Goal: Information Seeking & Learning: Compare options

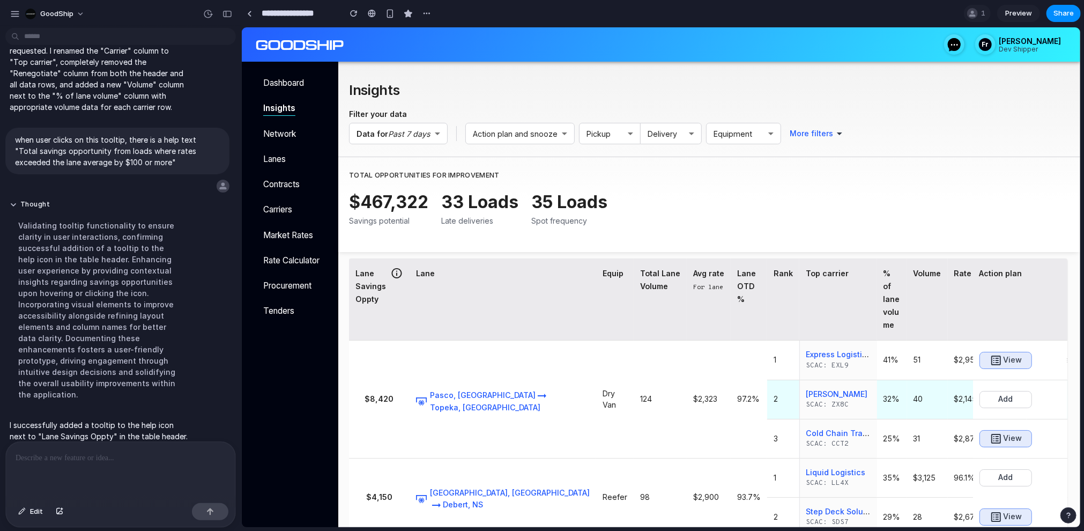
scroll to position [68, 0]
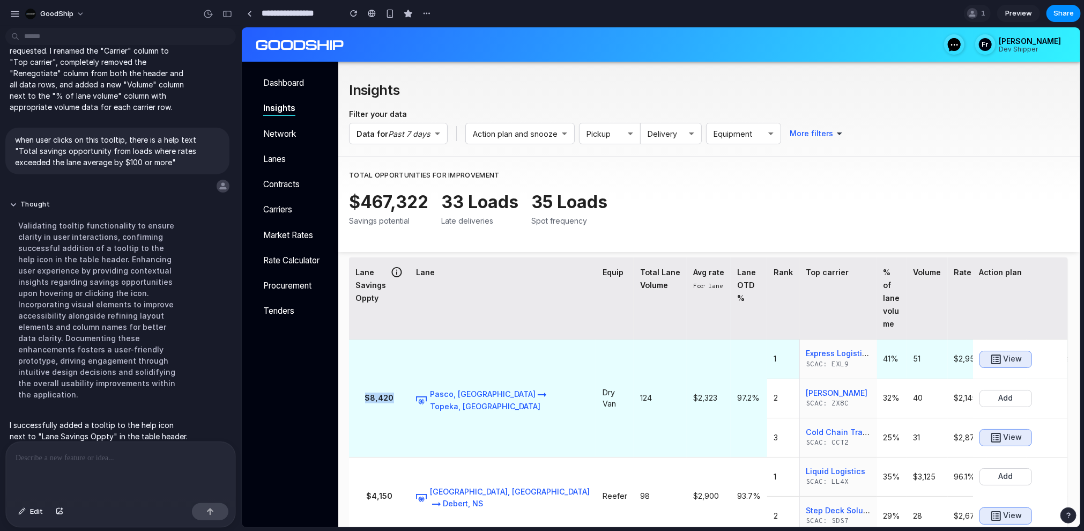
drag, startPoint x: 358, startPoint y: 396, endPoint x: 397, endPoint y: 396, distance: 39.1
click at [397, 396] on h6 "$8,420" at bounding box center [379, 397] width 48 height 11
drag, startPoint x: 584, startPoint y: 402, endPoint x: 630, endPoint y: 402, distance: 46.6
click at [630, 378] on tr "$8,420 Pasco, [GEOGRAPHIC_DATA] Topeka, KS Dry Van 124 $2,323 97.2% 1 Express L…" at bounding box center [845, 358] width 995 height 39
drag, startPoint x: 851, startPoint y: 361, endPoint x: 892, endPoint y: 361, distance: 41.3
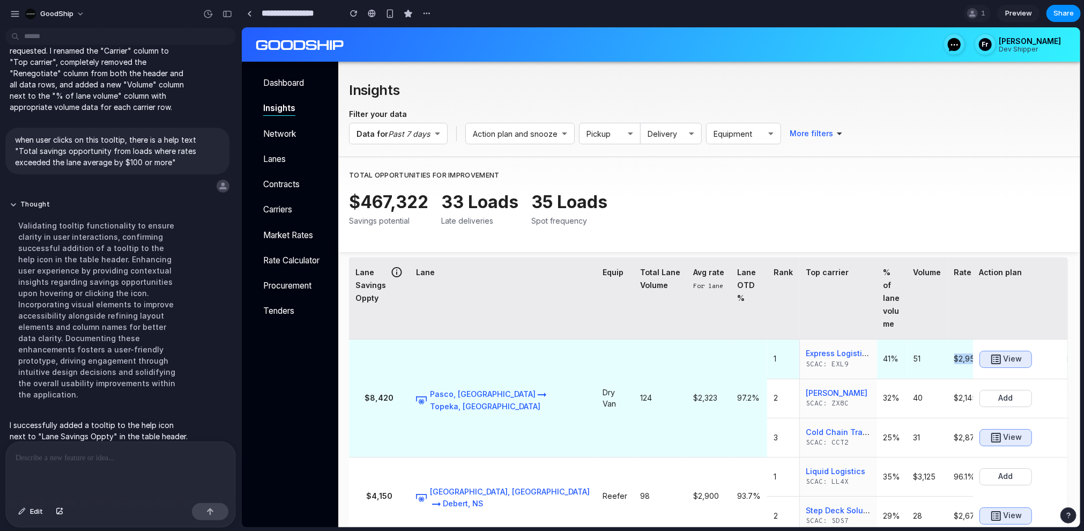
click at [892, 361] on tr "$8,420 Pasco, [GEOGRAPHIC_DATA] Topeka, KS Dry Van 124 $2,323 97.2% 1 Express L…" at bounding box center [845, 358] width 995 height 39
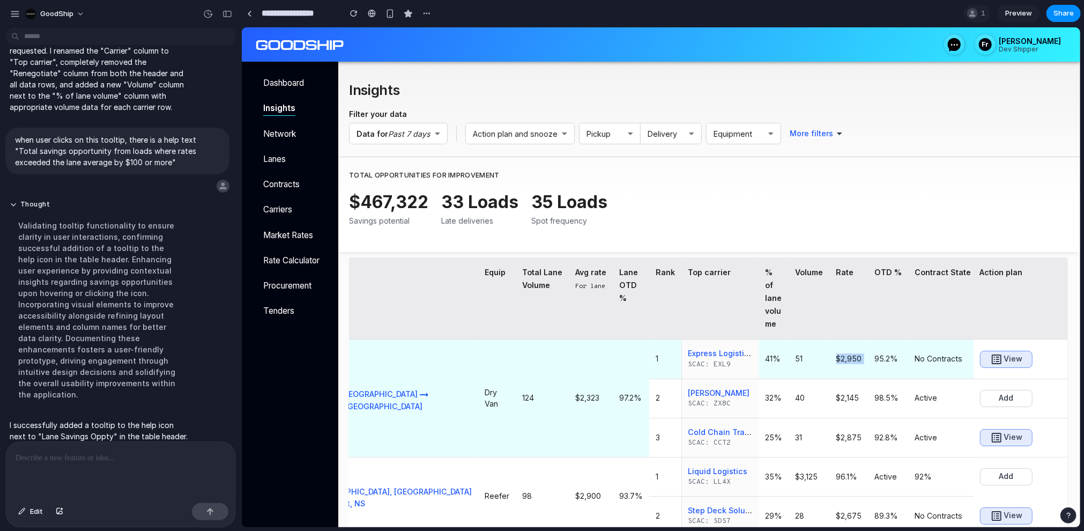
scroll to position [0, 124]
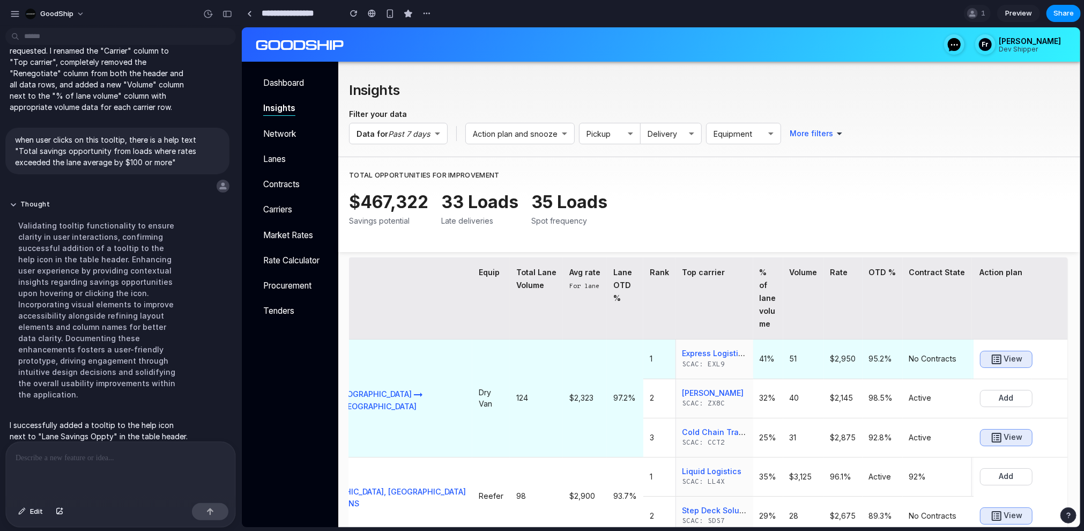
drag, startPoint x: 871, startPoint y: 359, endPoint x: 885, endPoint y: 359, distance: 13.9
click at [978, 360] on h6 "--" at bounding box center [1001, 358] width 47 height 11
drag, startPoint x: 727, startPoint y: 361, endPoint x: 783, endPoint y: 361, distance: 56.3
click at [783, 361] on tr "$8,420 Pasco, [GEOGRAPHIC_DATA] Topeka, KS Dry Van 124 $2,323 97.2% 1 Express L…" at bounding box center [722, 358] width 995 height 39
drag, startPoint x: 863, startPoint y: 354, endPoint x: 921, endPoint y: 358, distance: 58.0
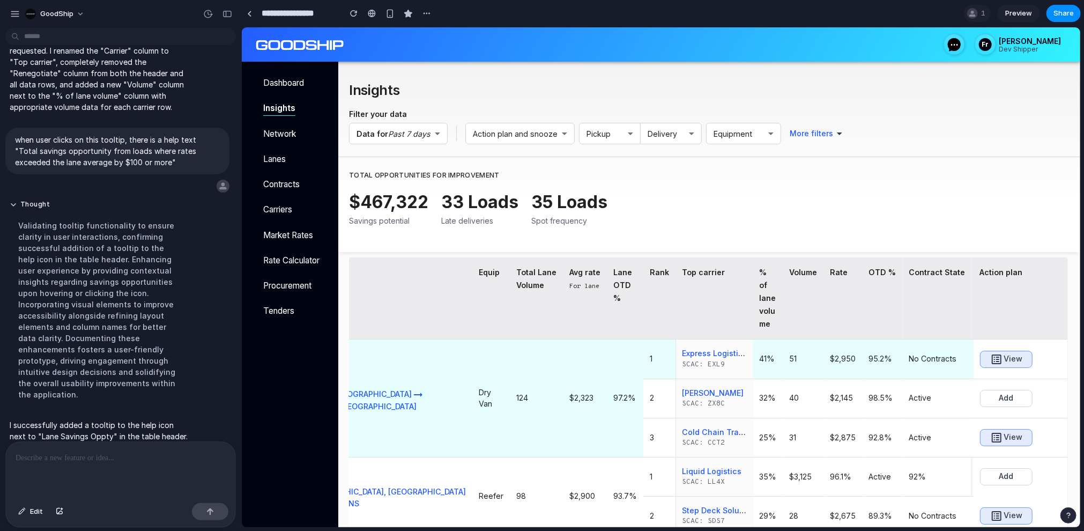
click at [921, 358] on tr "$8,420 Pasco, [GEOGRAPHIC_DATA] Topeka, KS Dry Van 124 $2,323 97.2% 1 Express L…" at bounding box center [722, 358] width 995 height 39
click at [789, 358] on h6 "51" at bounding box center [803, 358] width 28 height 11
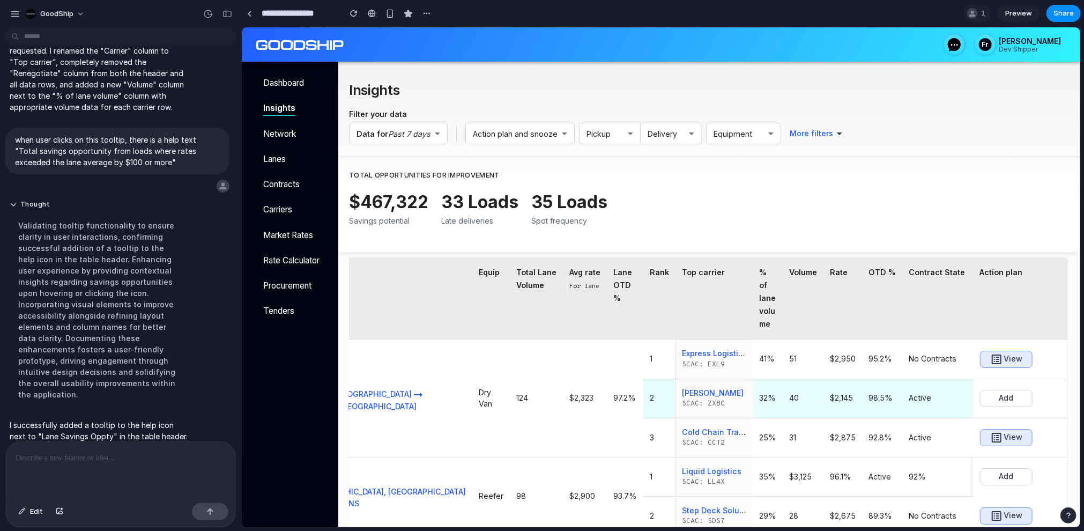
click at [830, 396] on h6 "$2,145" at bounding box center [843, 397] width 26 height 11
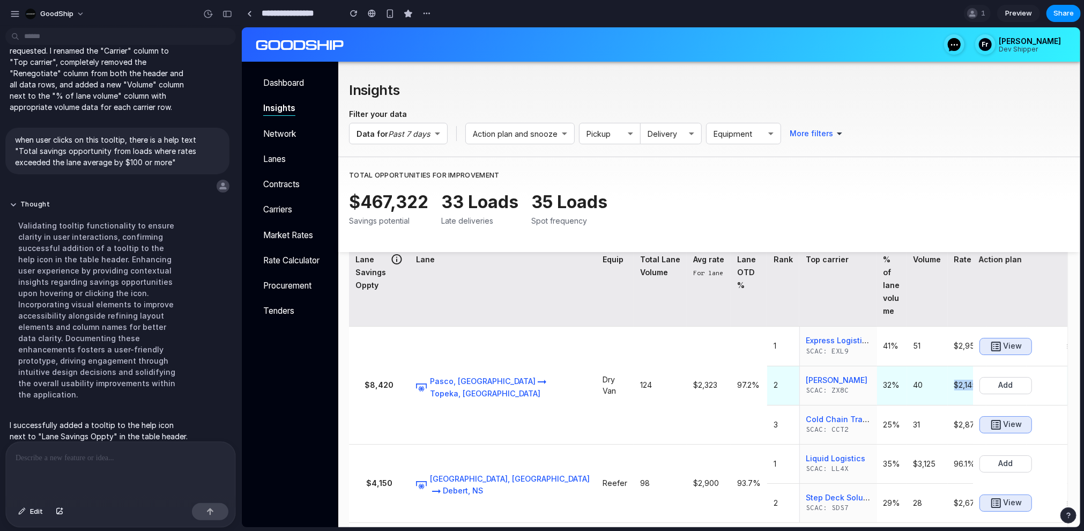
scroll to position [0, 0]
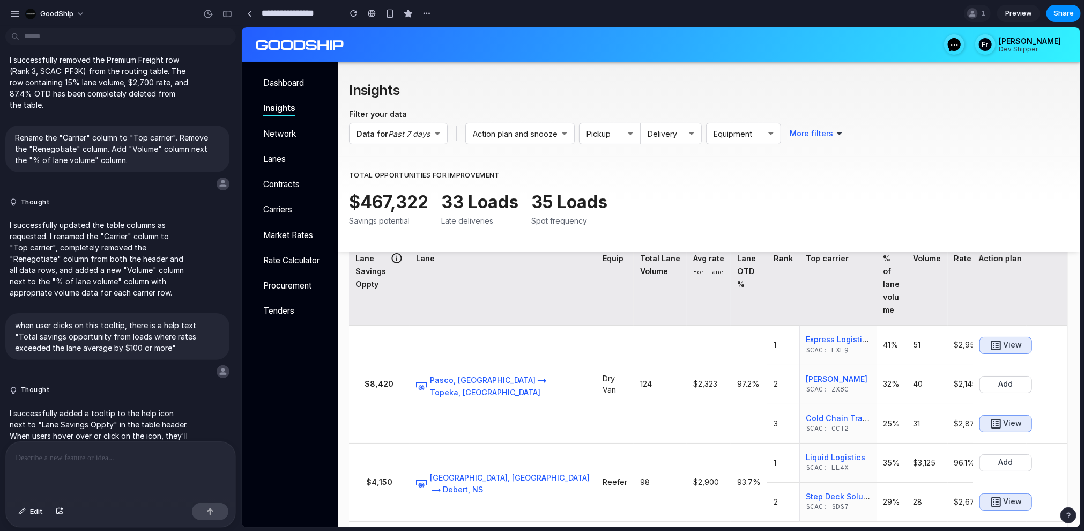
scroll to position [97, 0]
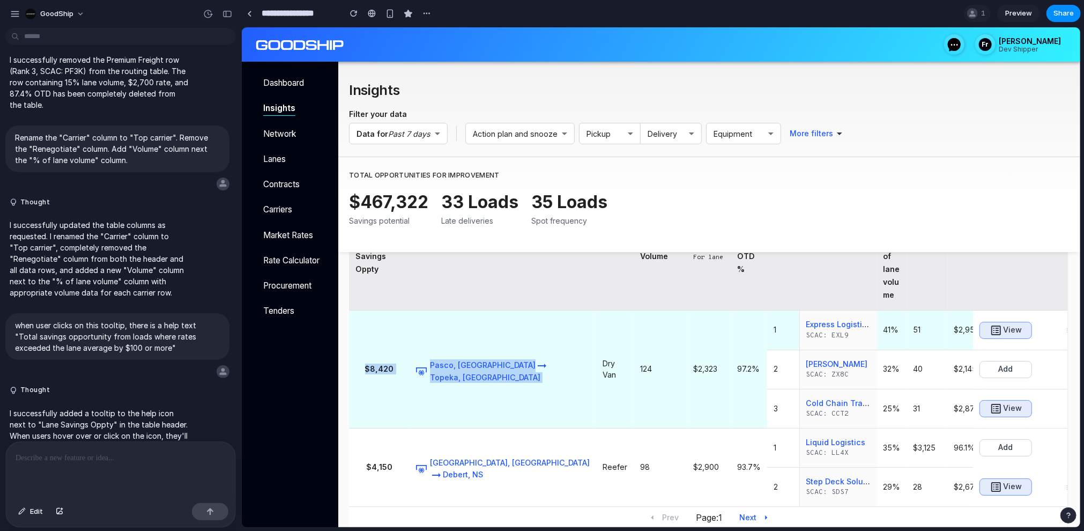
drag, startPoint x: 362, startPoint y: 369, endPoint x: 518, endPoint y: 350, distance: 157.1
click at [518, 349] on tr "$8,420 Pasco, [GEOGRAPHIC_DATA] Topeka, KS Dry Van 124 $2,323 97.2% 1 Express L…" at bounding box center [845, 329] width 995 height 39
click at [633, 359] on td "124" at bounding box center [659, 368] width 53 height 117
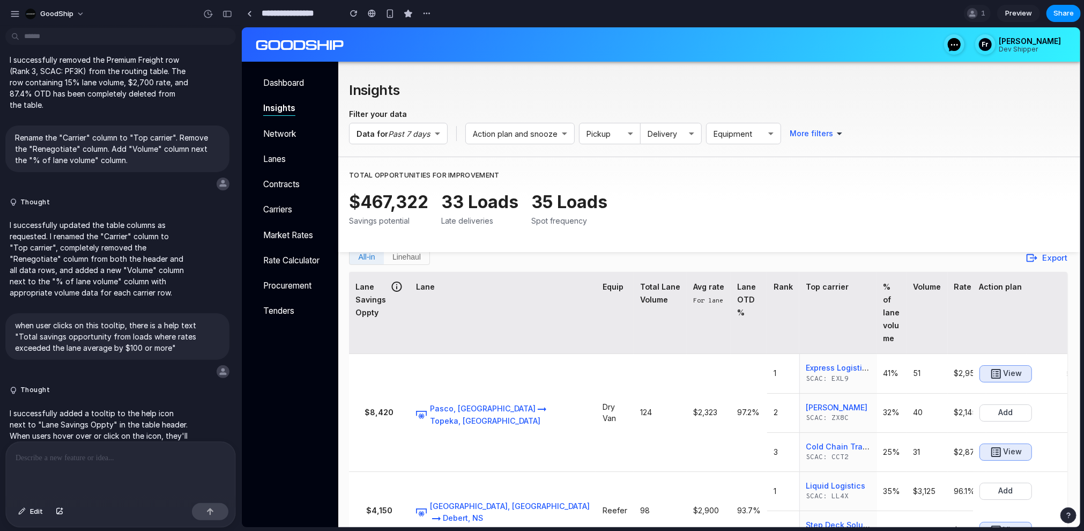
scroll to position [37, 0]
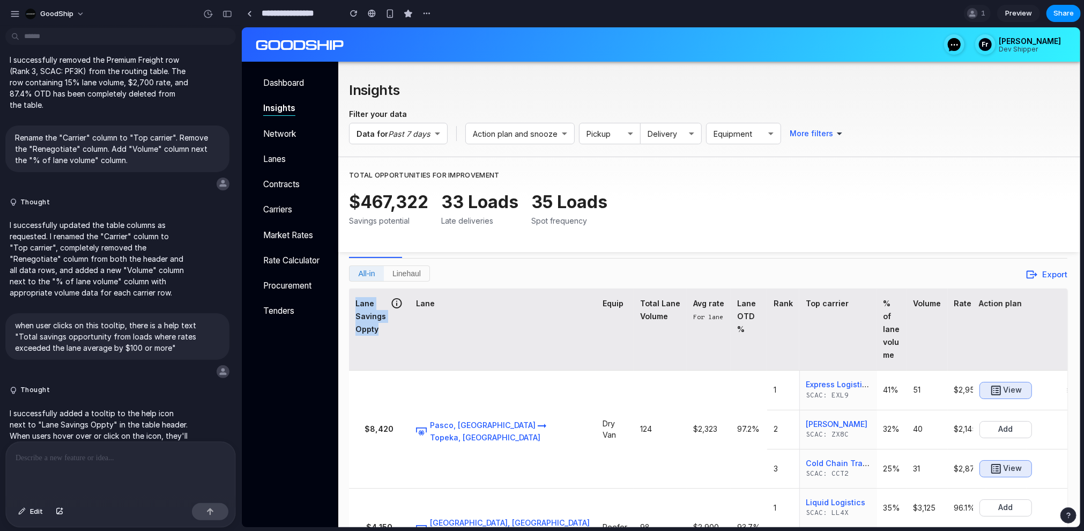
drag, startPoint x: 355, startPoint y: 302, endPoint x: 383, endPoint y: 338, distance: 45.9
click at [383, 338] on th "Lane Savings Oppty" at bounding box center [378, 329] width 61 height 82
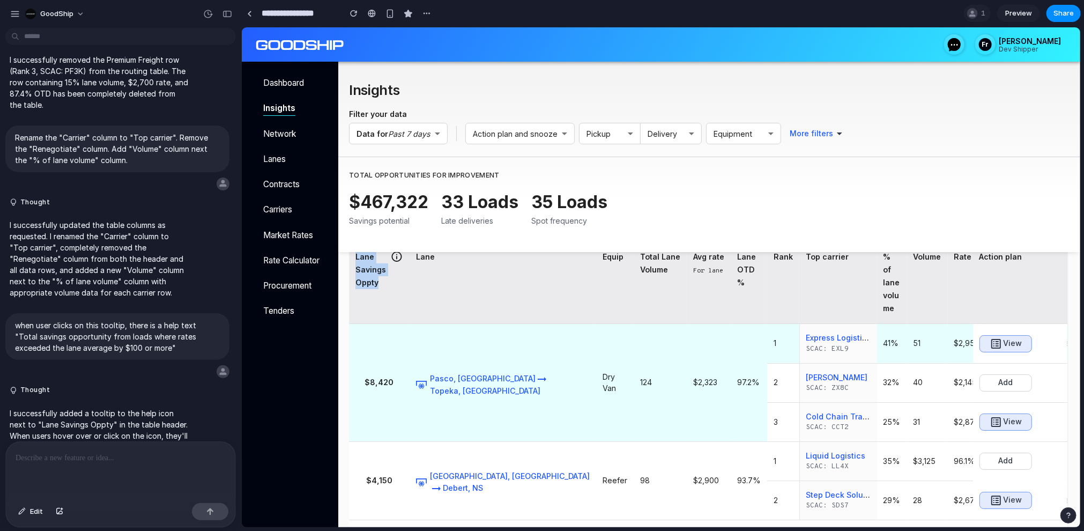
scroll to position [84, 0]
drag, startPoint x: 596, startPoint y: 382, endPoint x: 622, endPoint y: 382, distance: 25.7
click at [686, 382] on td "$2,323" at bounding box center [708, 381] width 44 height 117
drag, startPoint x: 854, startPoint y: 343, endPoint x: 883, endPoint y: 343, distance: 29.5
click at [947, 343] on td "$2,950" at bounding box center [966, 342] width 39 height 39
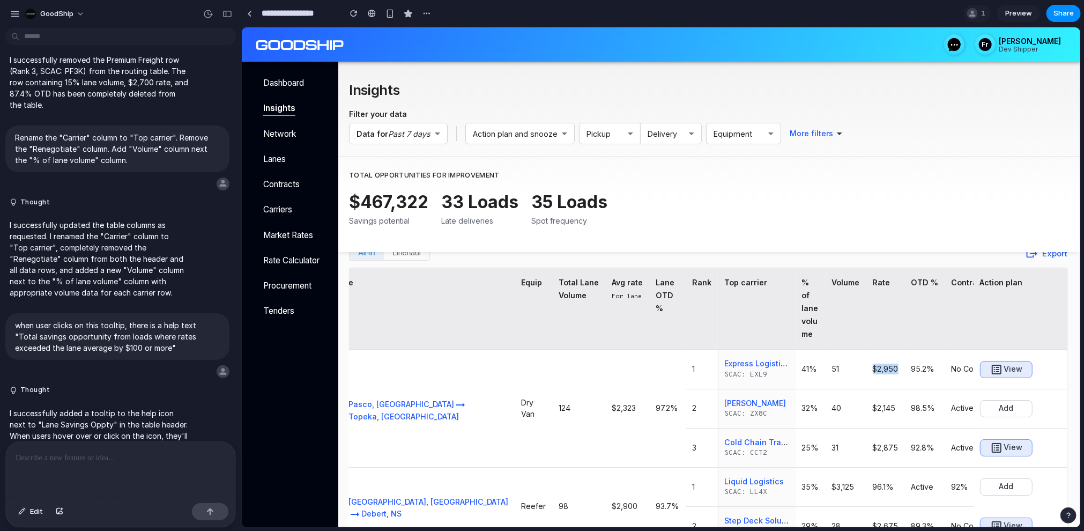
scroll to position [81, 0]
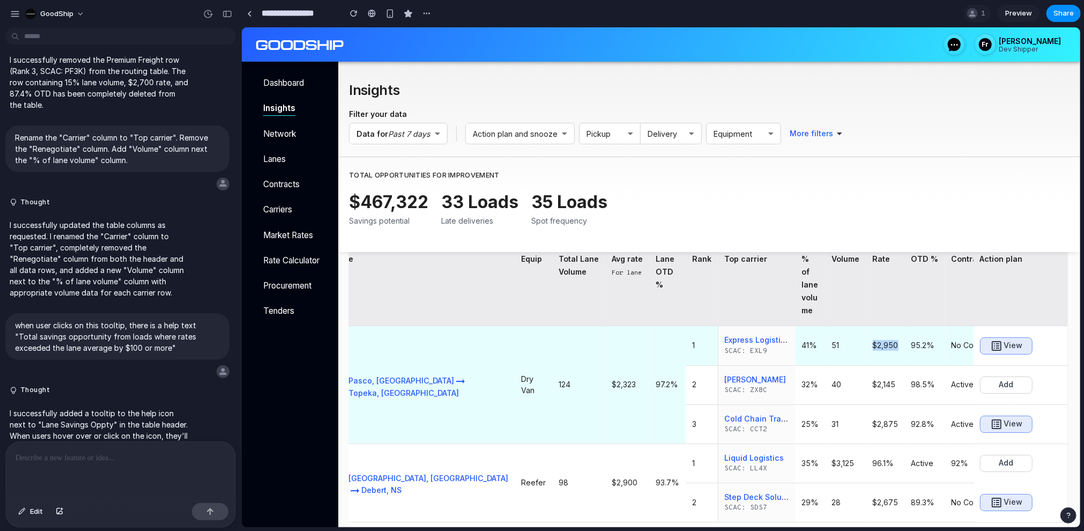
drag, startPoint x: 770, startPoint y: 345, endPoint x: 801, endPoint y: 345, distance: 30.6
click at [866, 345] on td "$2,950" at bounding box center [885, 344] width 39 height 39
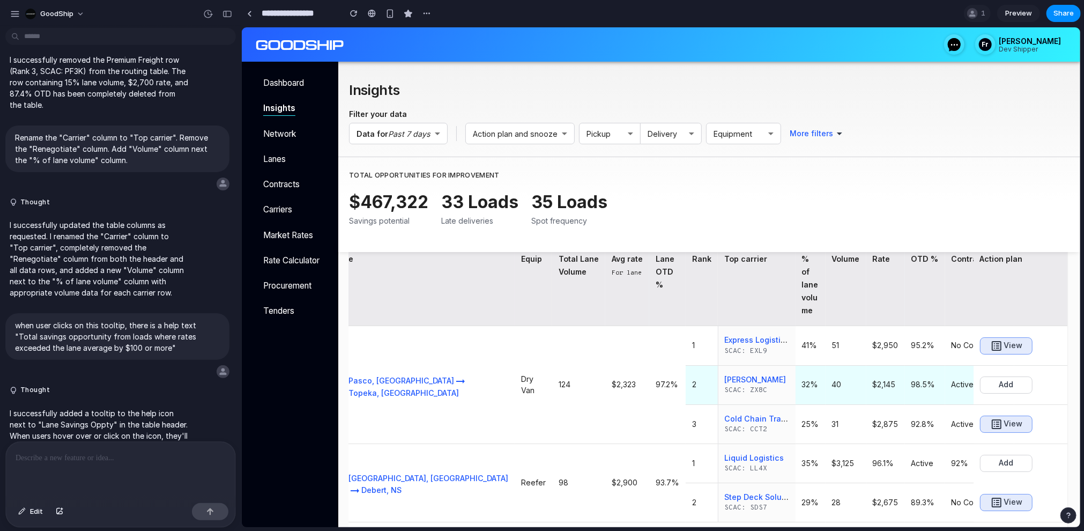
click at [872, 387] on h6 "$2,145" at bounding box center [885, 383] width 26 height 11
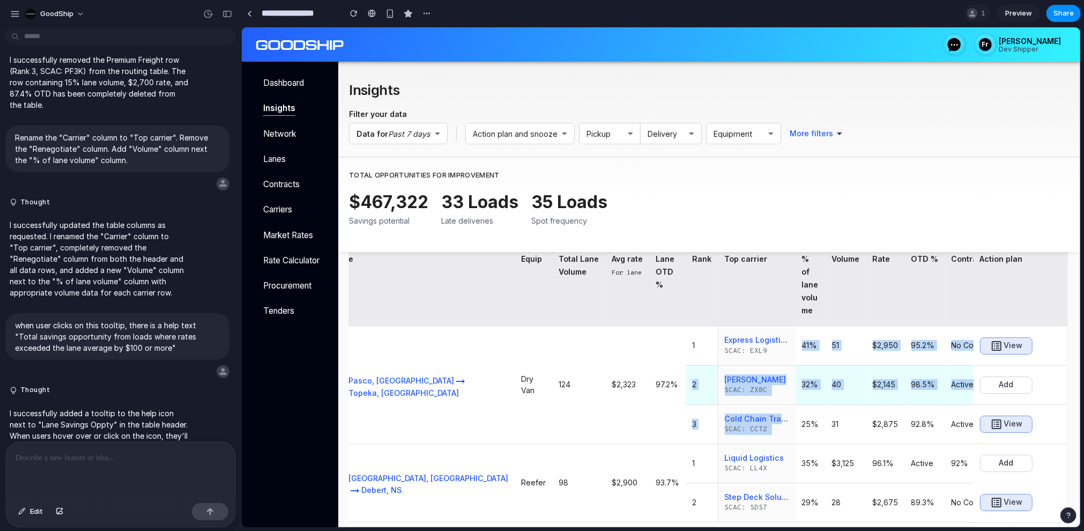
drag, startPoint x: 703, startPoint y: 348, endPoint x: 717, endPoint y: 401, distance: 55.0
click at [718, 405] on tbody "$8,420 Pasco, WA Topeka, KS Dry Van 124 $2,323 97.2% 1 Express Logistics SCAC: …" at bounding box center [764, 423] width 995 height 196
click at [825, 400] on td "40" at bounding box center [845, 384] width 41 height 39
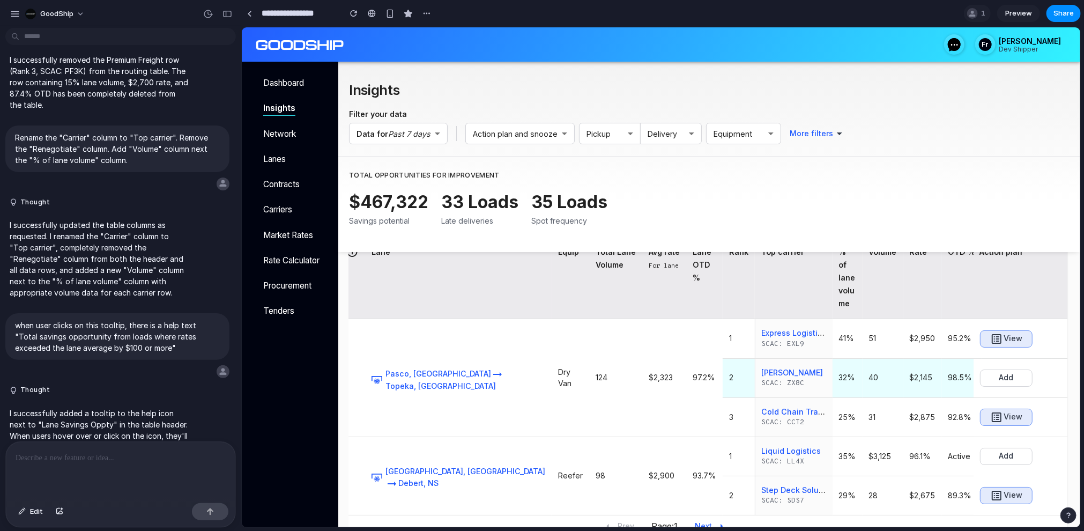
scroll to position [84, 0]
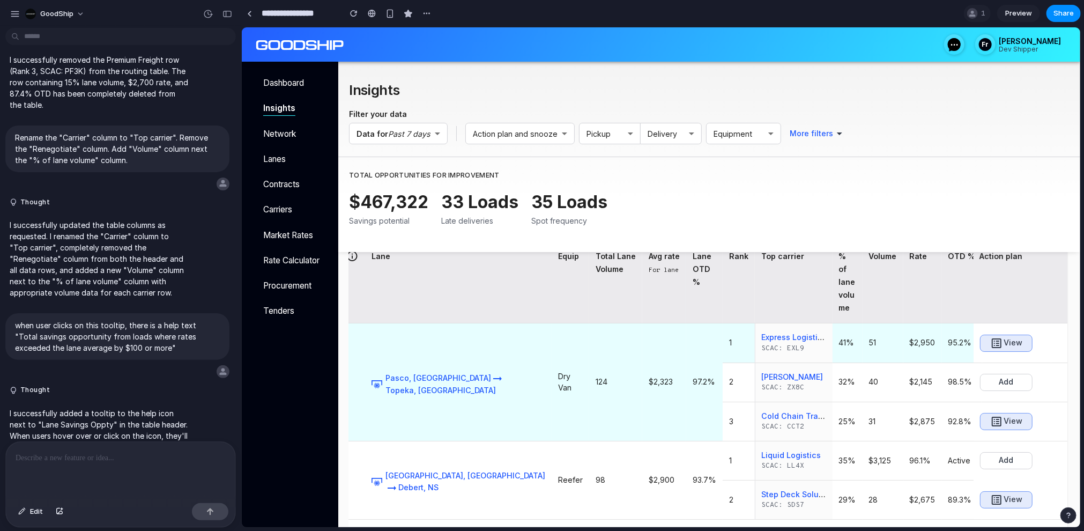
click at [909, 344] on h6 "$2,950" at bounding box center [922, 342] width 26 height 11
click at [642, 374] on td "$2,323" at bounding box center [664, 381] width 44 height 117
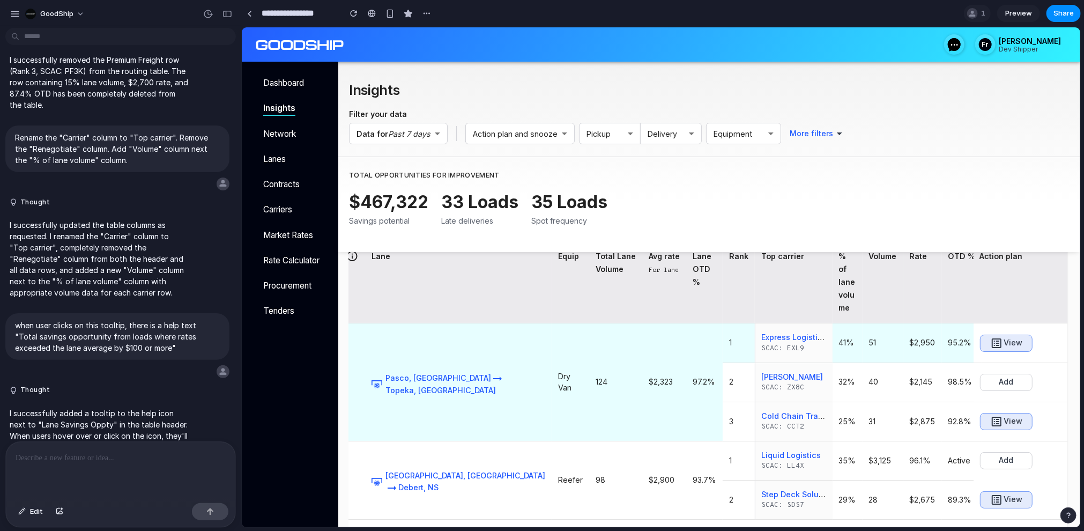
click at [648, 379] on h6 "$2,323" at bounding box center [663, 381] width 31 height 11
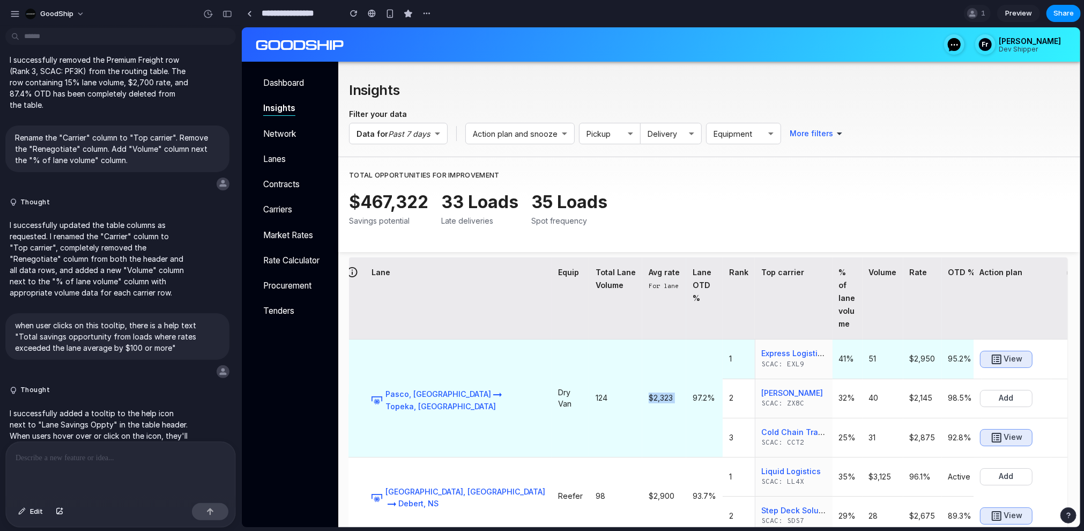
scroll to position [81, 0]
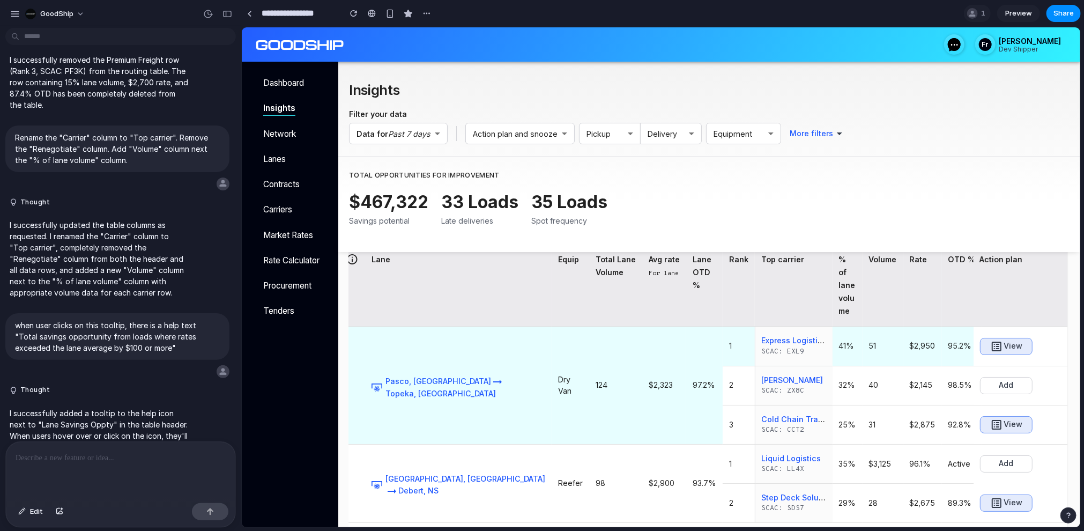
drag, startPoint x: 885, startPoint y: 346, endPoint x: 938, endPoint y: 346, distance: 53.1
click at [988, 346] on h6 "No Contracts" at bounding box center [1016, 345] width 56 height 11
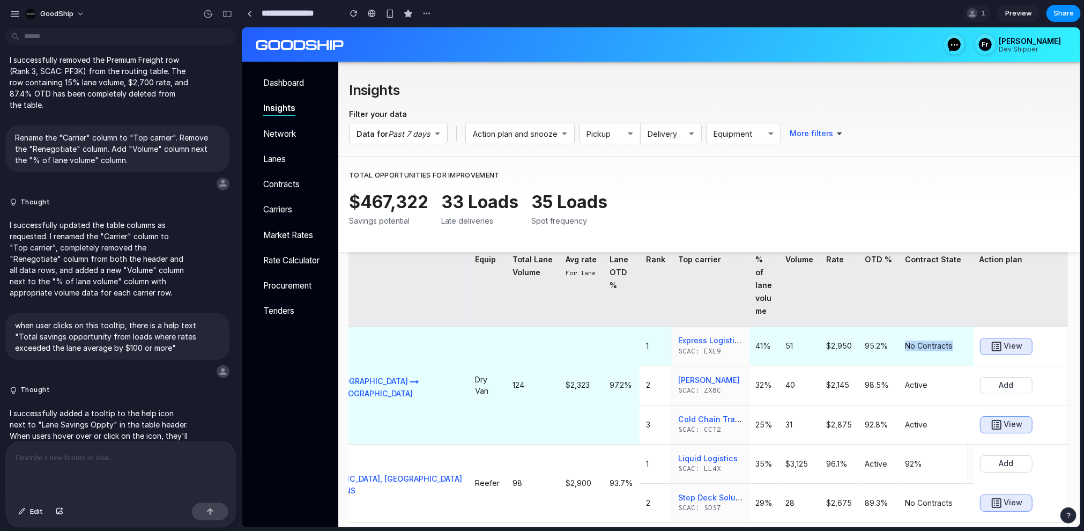
scroll to position [0, 165]
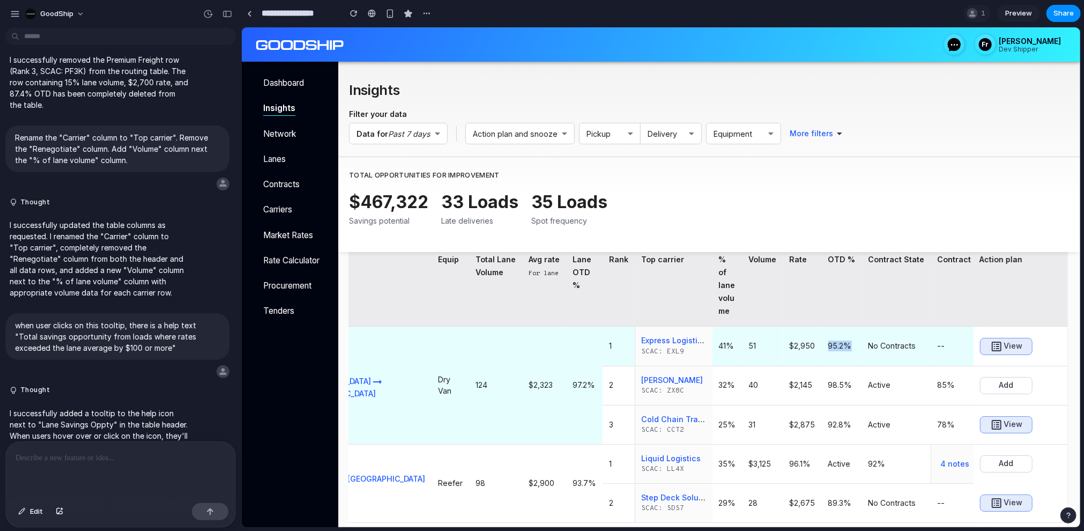
drag, startPoint x: 726, startPoint y: 346, endPoint x: 749, endPoint y: 346, distance: 22.5
click at [828, 346] on h6 "95.2%" at bounding box center [841, 345] width 27 height 11
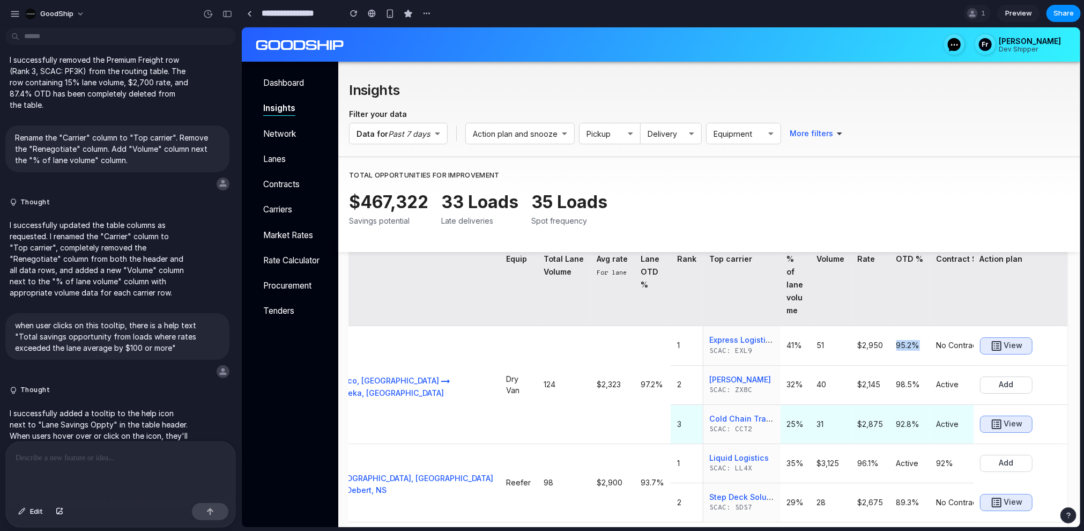
scroll to position [0, 0]
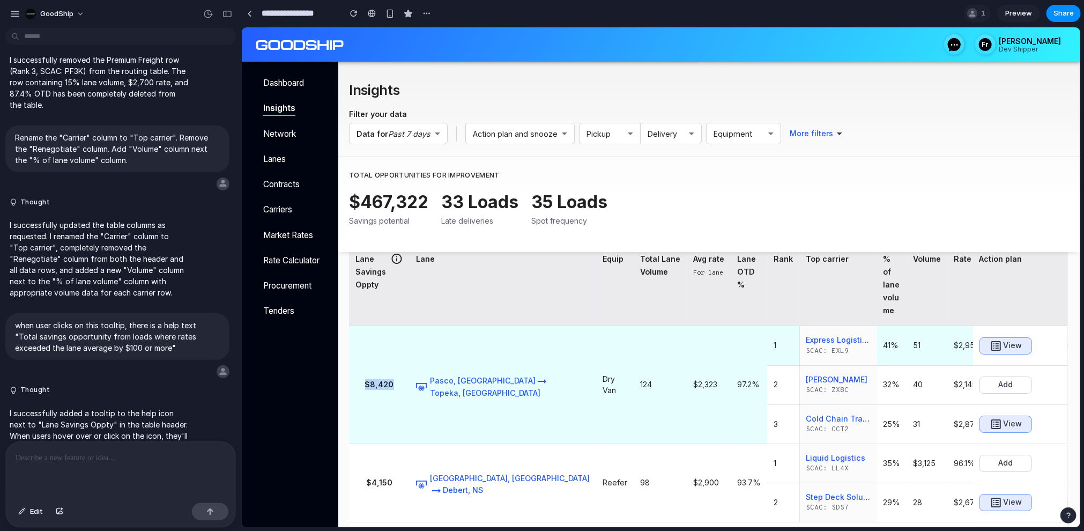
drag, startPoint x: 362, startPoint y: 385, endPoint x: 398, endPoint y: 385, distance: 35.9
click at [398, 385] on h6 "$8,420" at bounding box center [379, 383] width 48 height 11
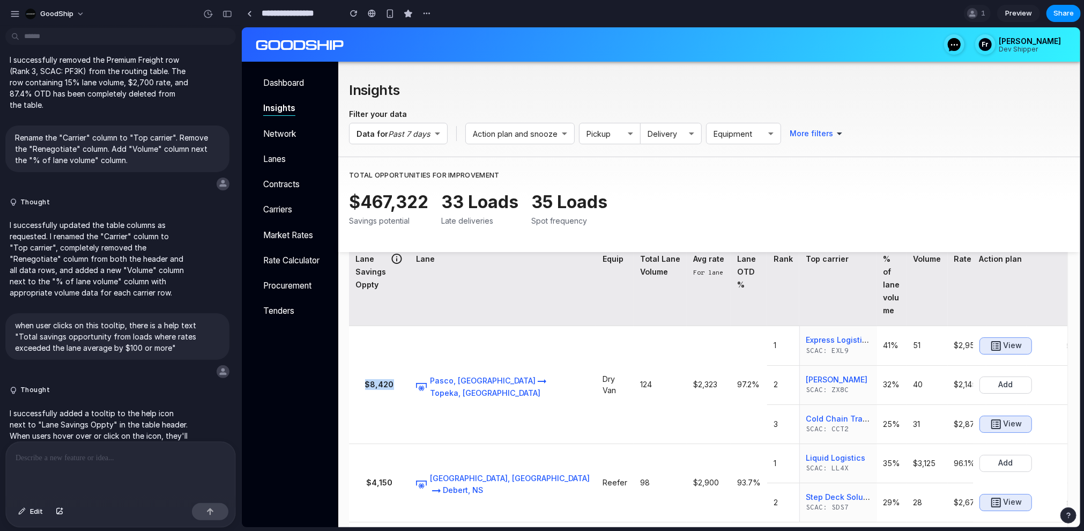
click at [396, 258] on icon at bounding box center [396, 258] width 13 height 12
drag, startPoint x: 200, startPoint y: 247, endPoint x: 71, endPoint y: 271, distance: 130.8
click at [71, 319] on p "when user clicks on this tooltip, there is a help text "Total savings opportuni…" at bounding box center [117, 336] width 205 height 34
drag, startPoint x: 120, startPoint y: 270, endPoint x: 200, endPoint y: 247, distance: 83.6
click at [200, 319] on p "when user clicks on this tooltip, there is a help text "Total savings opportuni…" at bounding box center [117, 336] width 205 height 34
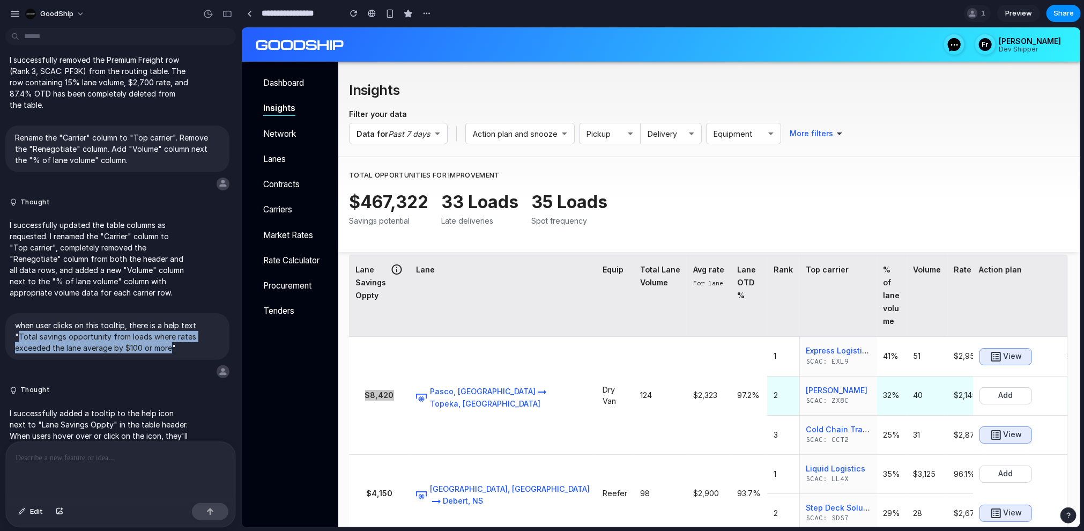
scroll to position [0, 2]
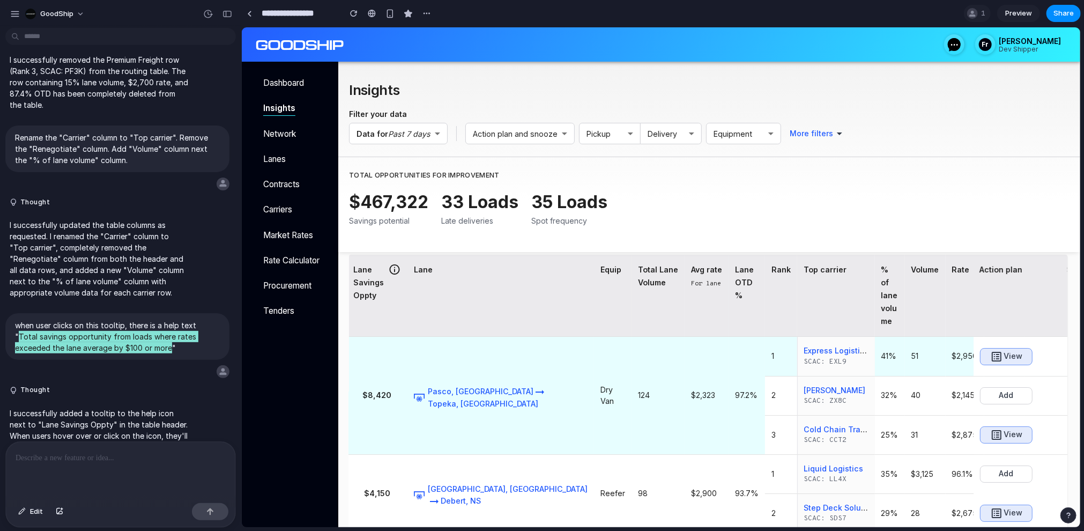
click at [951, 352] on h6 "$2,950" at bounding box center [964, 355] width 26 height 11
drag, startPoint x: 594, startPoint y: 394, endPoint x: 622, endPoint y: 394, distance: 27.9
click at [690, 394] on h6 "$2,323" at bounding box center [705, 394] width 31 height 11
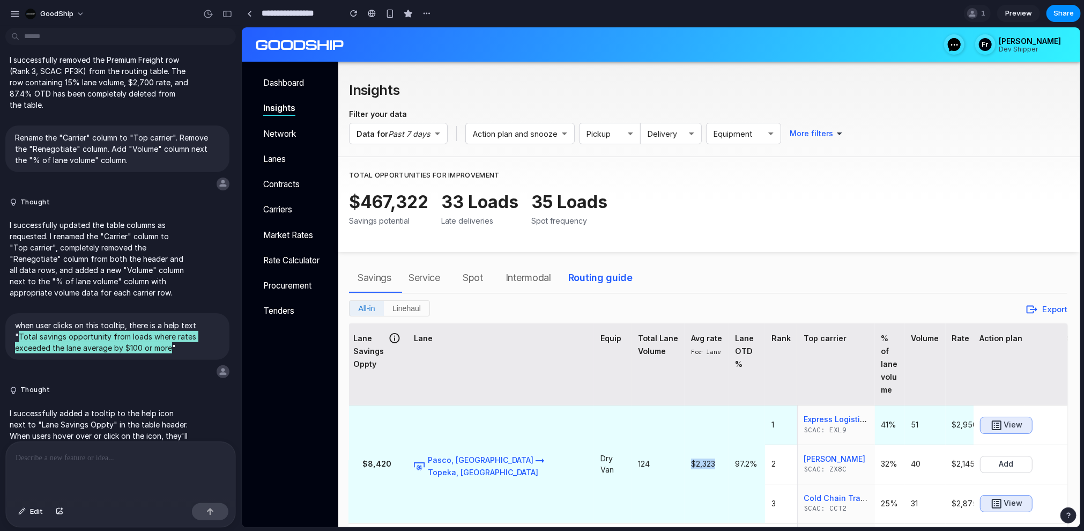
scroll to position [2, 0]
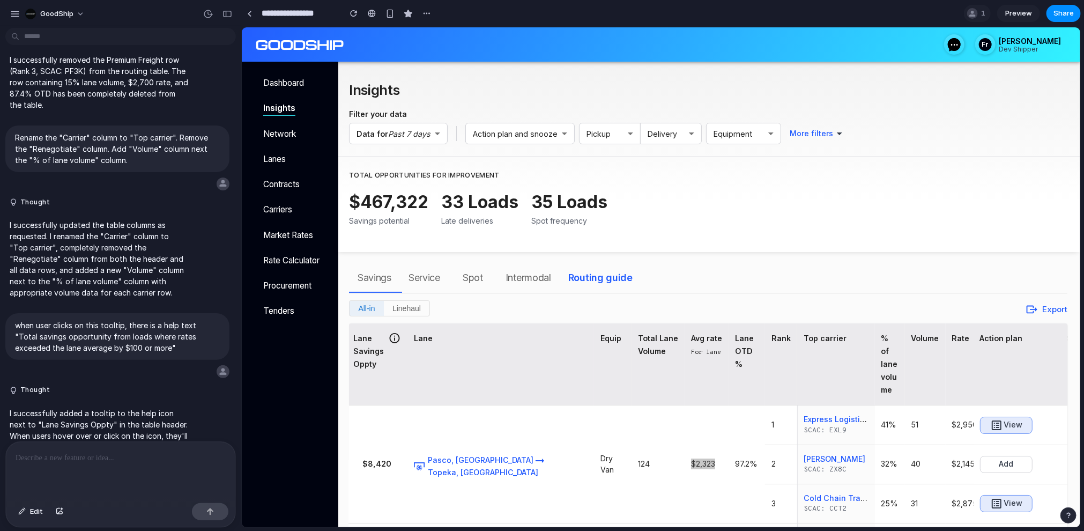
click at [120, 464] on div at bounding box center [120, 470] width 229 height 57
drag, startPoint x: 591, startPoint y: 336, endPoint x: 625, endPoint y: 354, distance: 38.8
click at [684, 354] on th "Avg rate For lane" at bounding box center [706, 364] width 44 height 82
click at [141, 466] on div at bounding box center [120, 470] width 229 height 57
click at [690, 341] on div "Avg rate" at bounding box center [705, 337] width 31 height 13
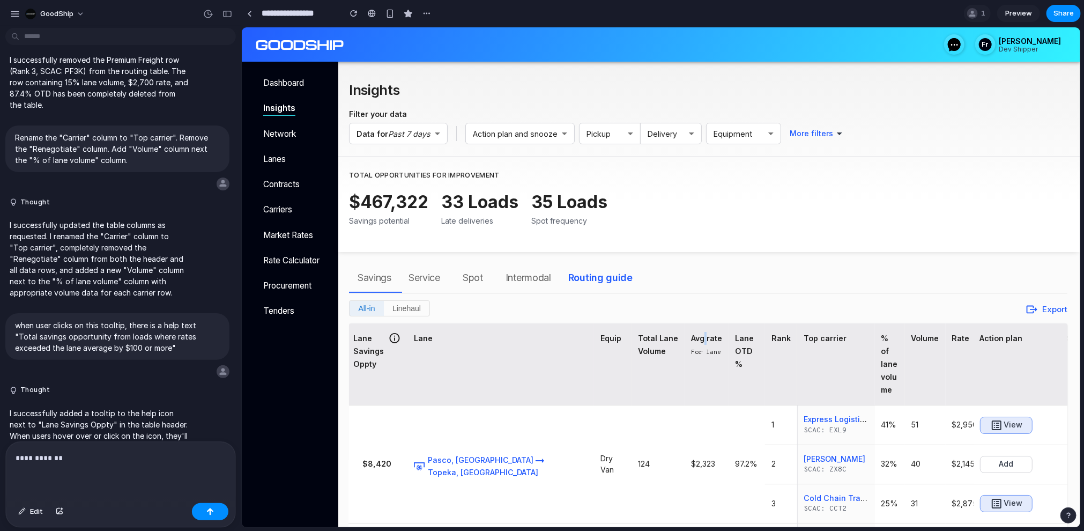
click at [690, 341] on div "Avg rate" at bounding box center [705, 337] width 31 height 13
click at [128, 463] on p "**********" at bounding box center [121, 457] width 210 height 13
click at [106, 459] on p "**********" at bounding box center [121, 445] width 210 height 39
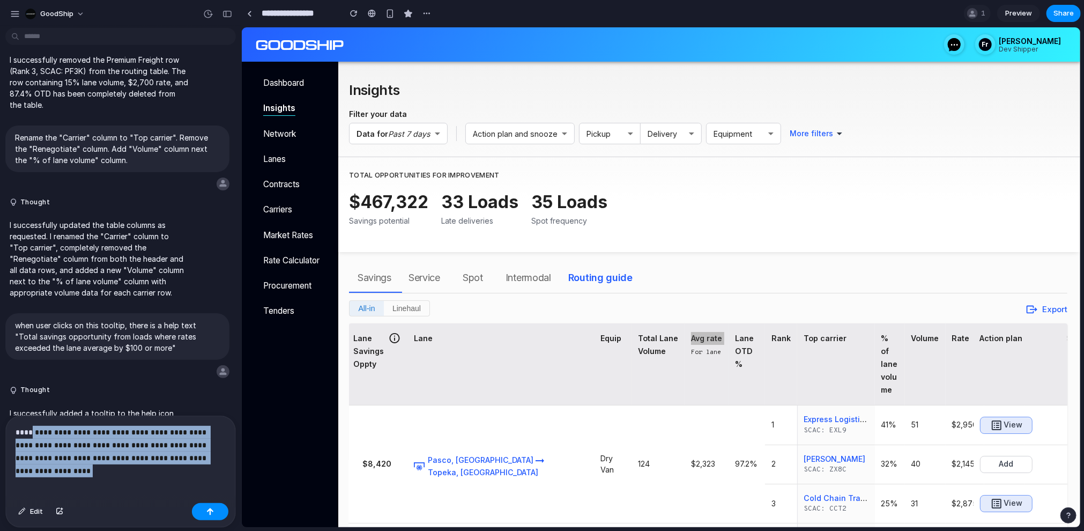
drag, startPoint x: 226, startPoint y: 460, endPoint x: 32, endPoint y: 426, distance: 197.0
click at [32, 426] on div "**********" at bounding box center [120, 457] width 229 height 83
click at [225, 457] on p "**********" at bounding box center [121, 445] width 210 height 39
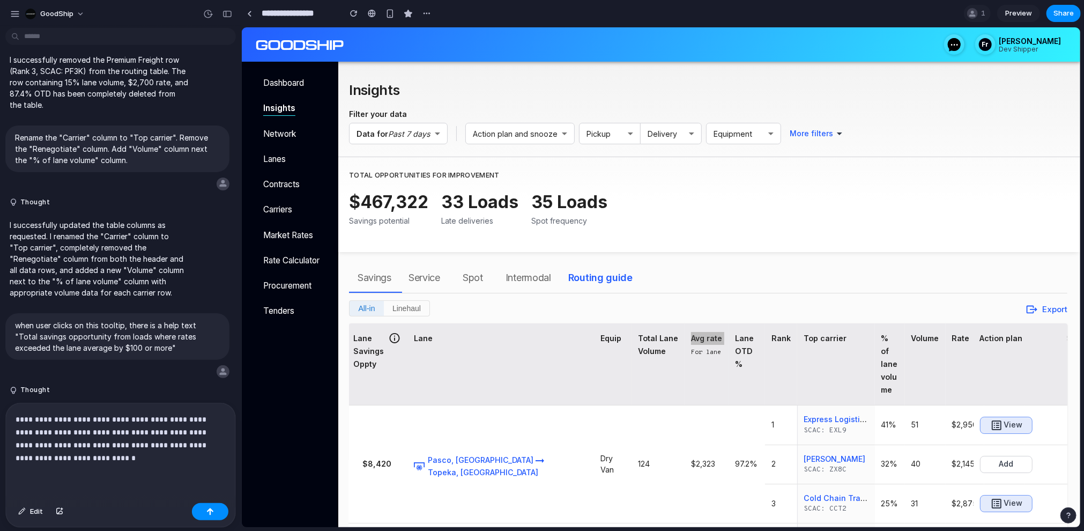
click at [171, 458] on p "**********" at bounding box center [121, 438] width 210 height 51
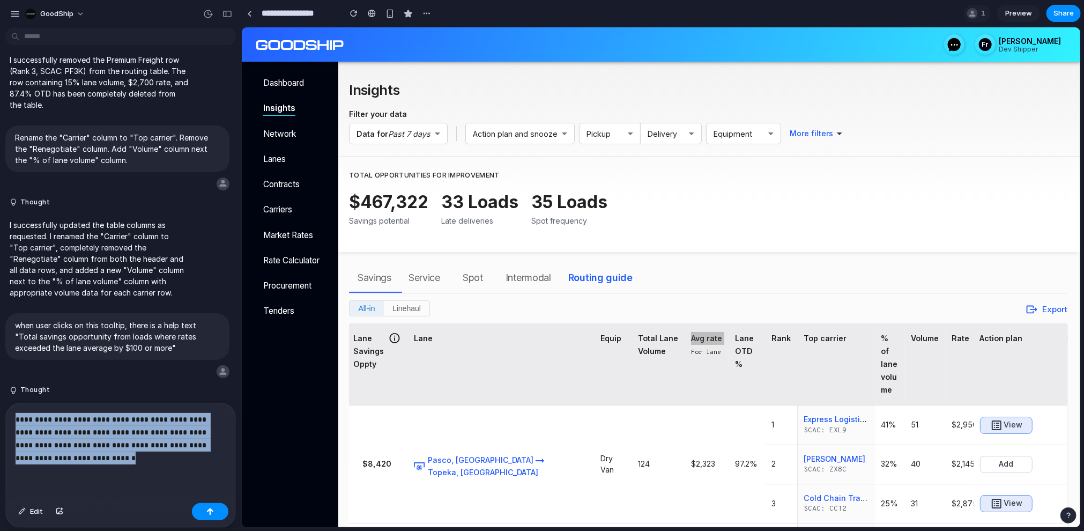
click at [171, 458] on p "**********" at bounding box center [121, 438] width 210 height 51
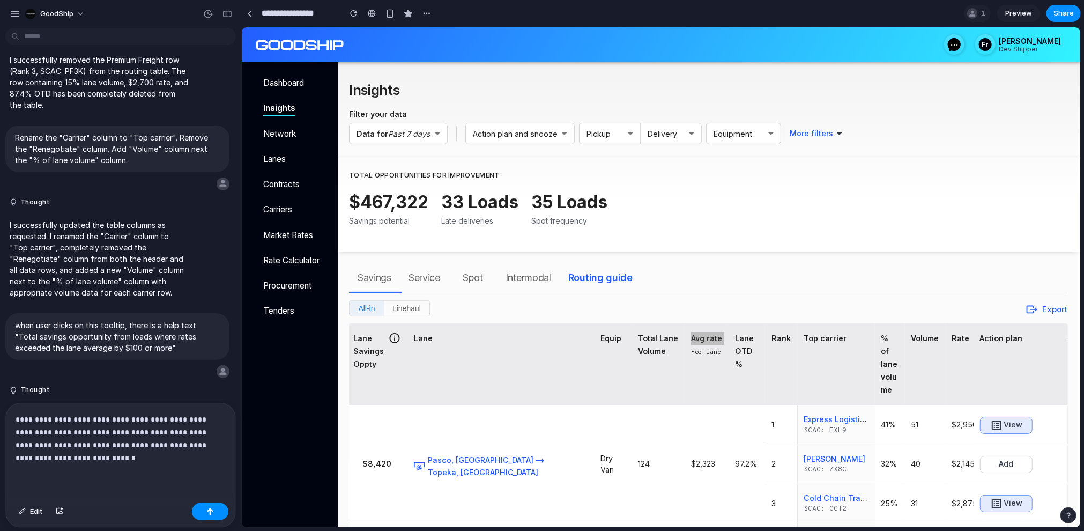
click at [154, 462] on p "**********" at bounding box center [121, 438] width 210 height 51
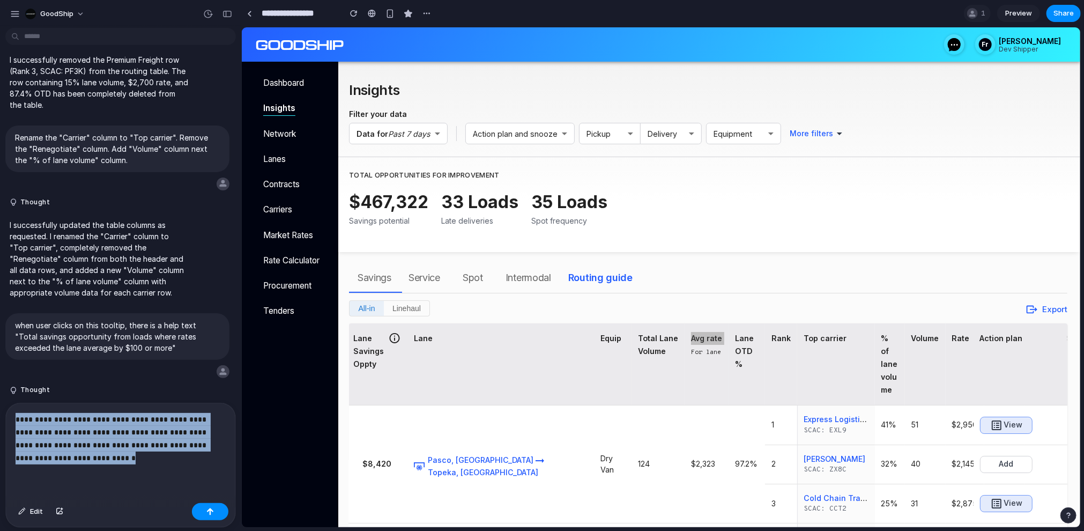
click at [154, 462] on p "**********" at bounding box center [121, 438] width 210 height 51
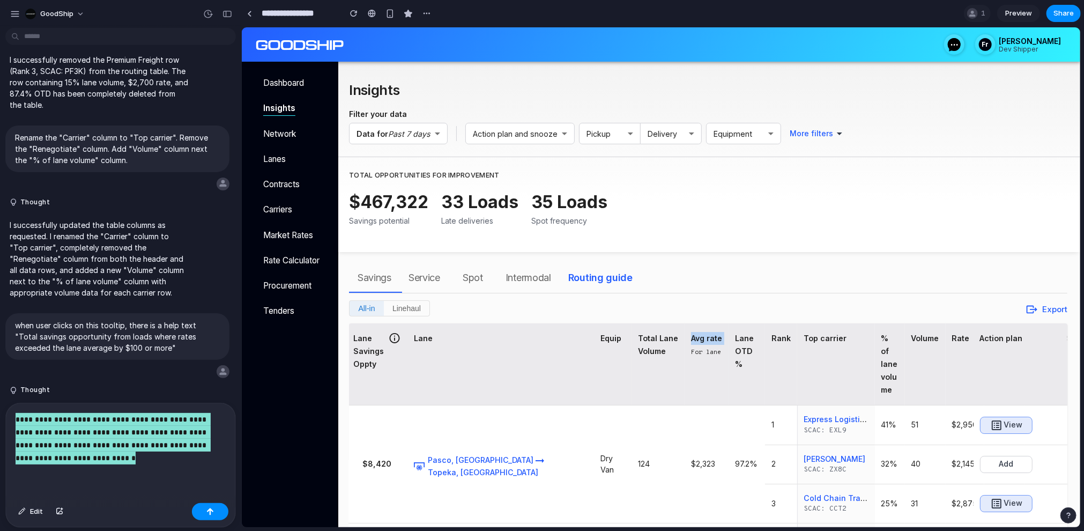
click at [690, 354] on span "For lane" at bounding box center [705, 352] width 30 height 8
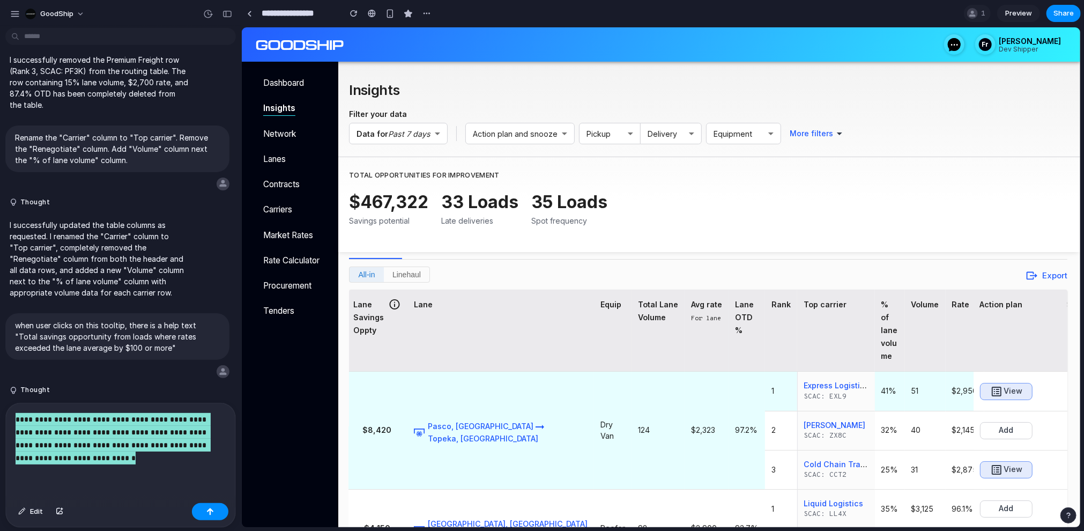
scroll to position [0, 0]
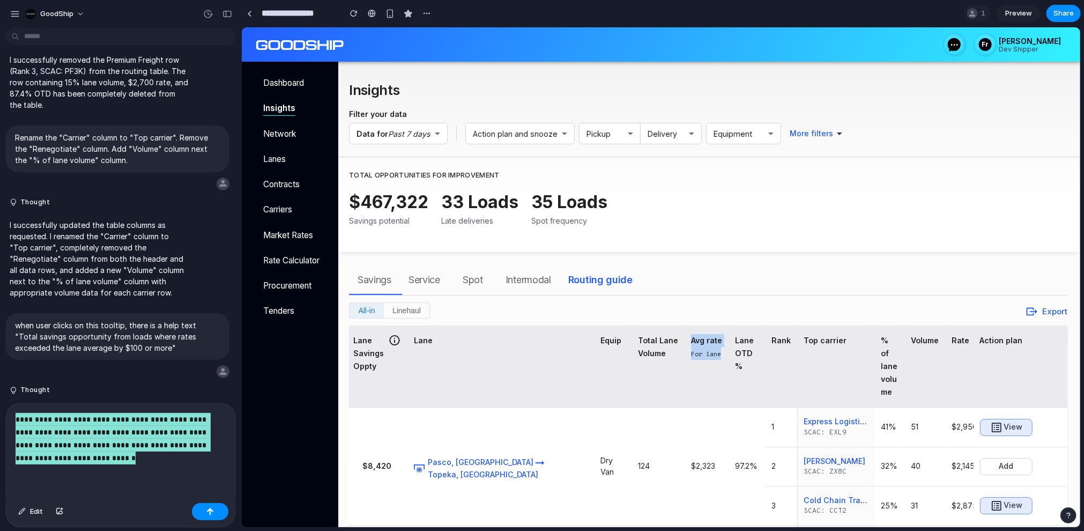
drag, startPoint x: 593, startPoint y: 341, endPoint x: 624, endPoint y: 357, distance: 34.8
click at [684, 357] on th "Avg rate For lane" at bounding box center [706, 366] width 44 height 82
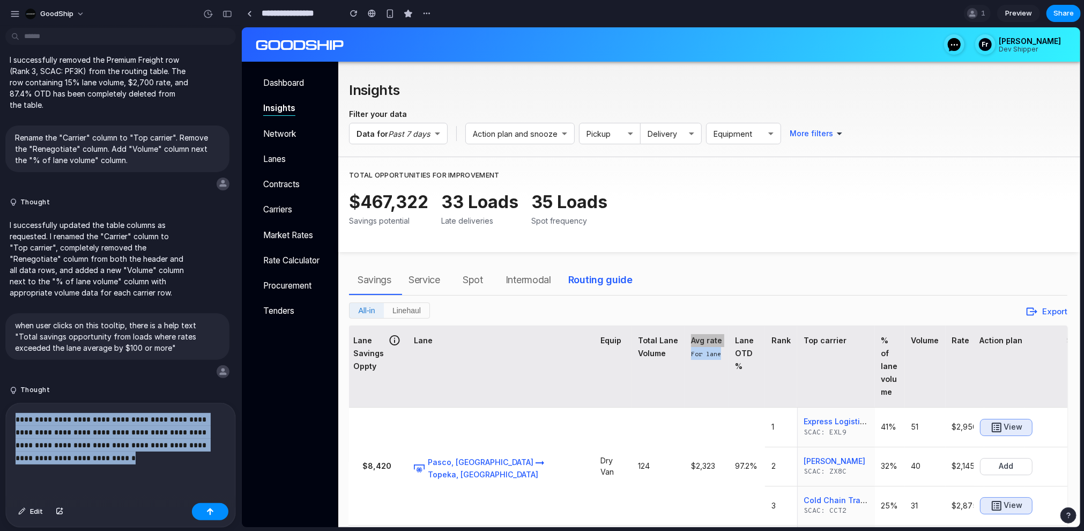
click at [79, 444] on p "**********" at bounding box center [121, 438] width 210 height 51
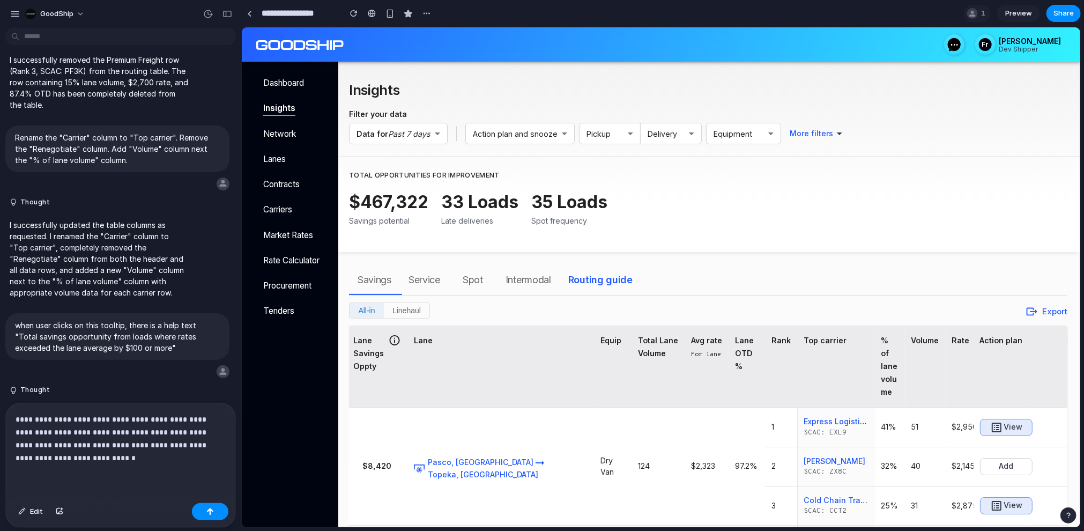
click at [690, 340] on div "Avg rate" at bounding box center [705, 339] width 31 height 13
drag, startPoint x: 594, startPoint y: 340, endPoint x: 622, endPoint y: 352, distance: 30.6
click at [684, 352] on th "Avg rate For lane" at bounding box center [706, 366] width 44 height 82
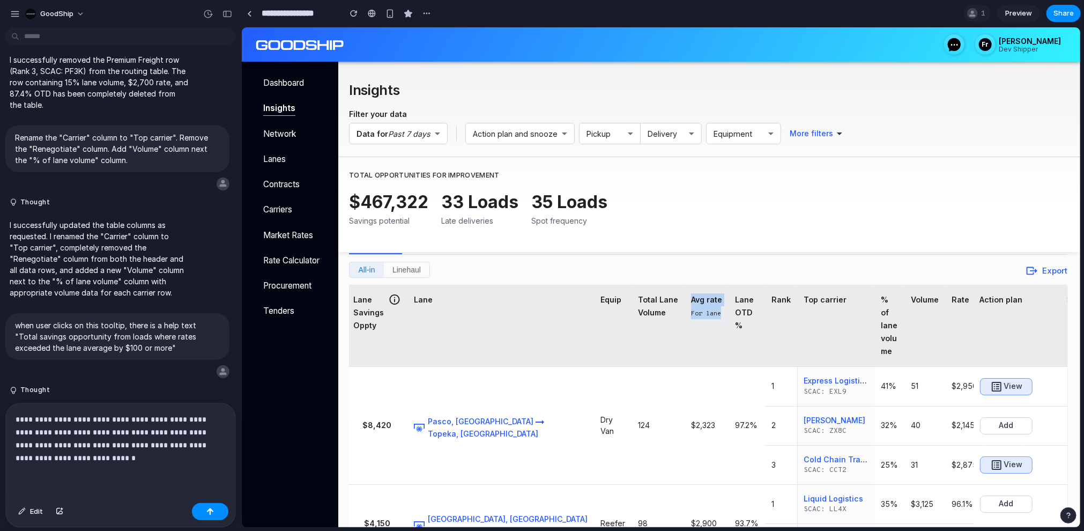
scroll to position [45, 0]
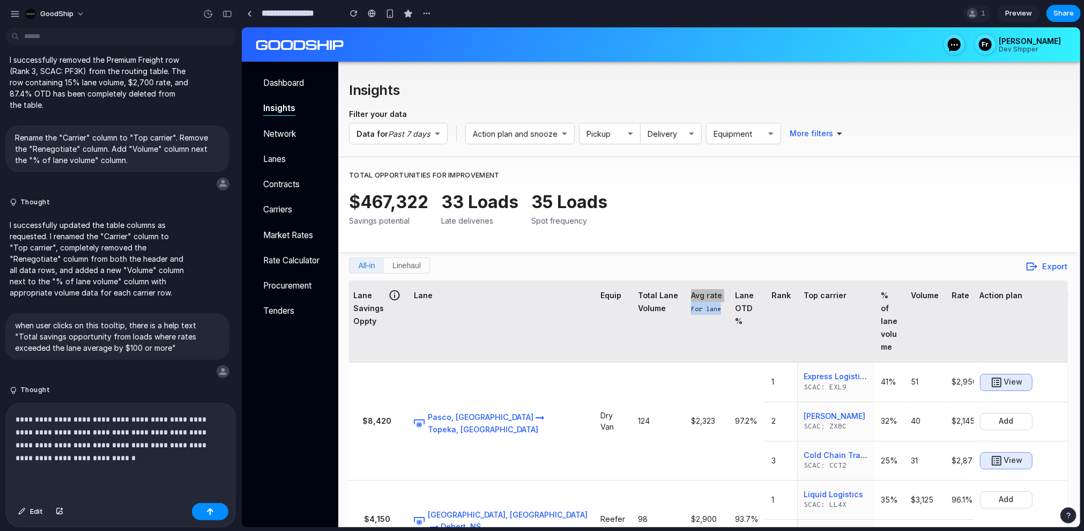
click at [51, 473] on div "**********" at bounding box center [120, 450] width 229 height 95
click at [80, 456] on p "**********" at bounding box center [121, 438] width 210 height 51
click at [151, 445] on p "**********" at bounding box center [121, 438] width 210 height 51
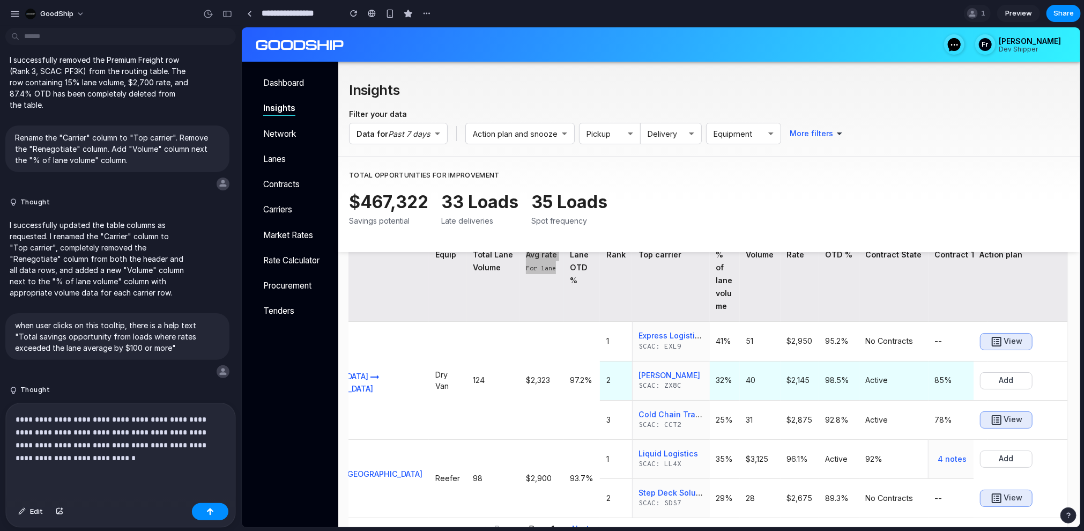
scroll to position [89, 0]
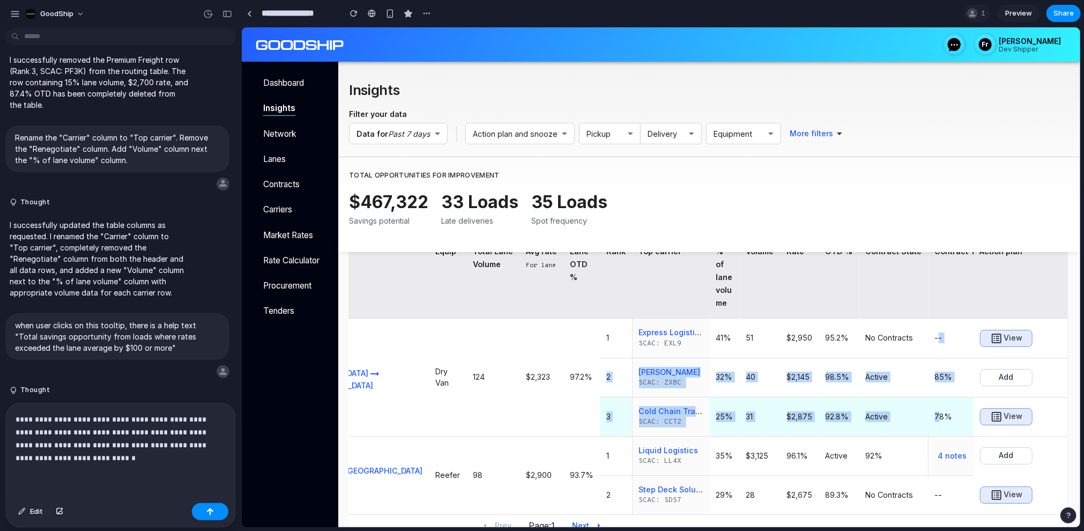
drag, startPoint x: 832, startPoint y: 337, endPoint x: 834, endPoint y: 416, distance: 79.3
click at [834, 416] on tbody "$8,420 Pasco, WA Topeka, KS Dry Van 124 $2,323 97.2% 1 Express Logistics SCAC: …" at bounding box center [678, 416] width 995 height 196
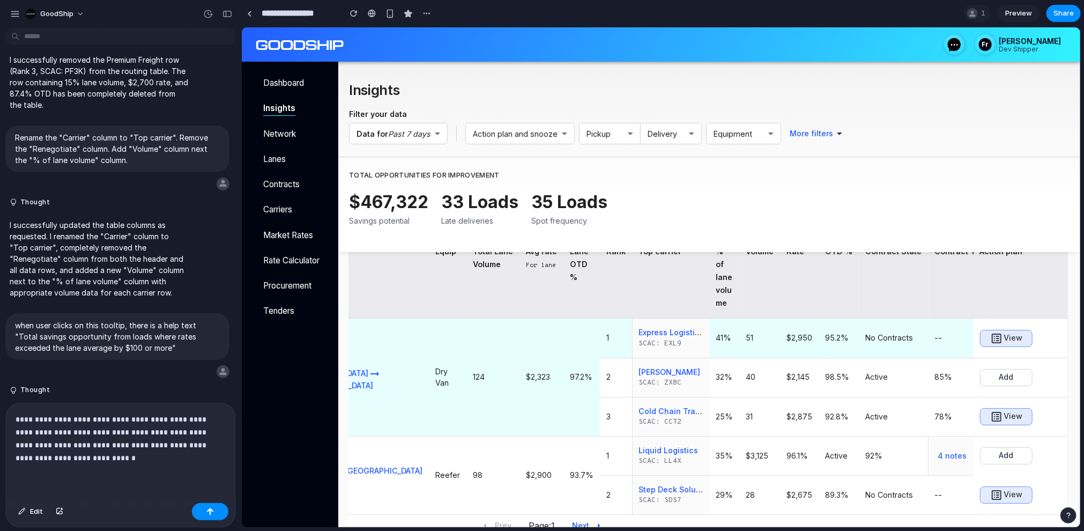
click at [709, 353] on td "41%" at bounding box center [724, 337] width 30 height 39
drag, startPoint x: 615, startPoint y: 336, endPoint x: 628, endPoint y: 336, distance: 12.9
click at [716, 336] on h6 "41%" at bounding box center [724, 337] width 17 height 11
drag, startPoint x: 686, startPoint y: 336, endPoint x: 712, endPoint y: 336, distance: 26.8
click at [780, 336] on td "$2,950" at bounding box center [799, 337] width 39 height 39
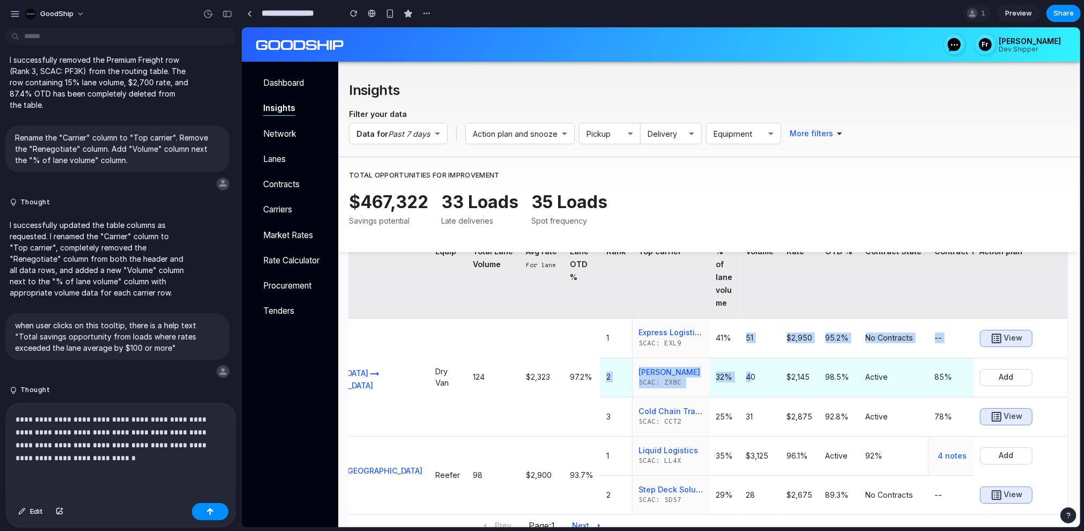
drag, startPoint x: 644, startPoint y: 340, endPoint x: 649, endPoint y: 375, distance: 35.2
click at [649, 375] on tbody "$8,420 Pasco, WA Topeka, KS Dry Van 124 $2,323 97.2% 1 Express Logistics SCAC: …" at bounding box center [678, 416] width 995 height 196
click at [746, 375] on h6 "40" at bounding box center [760, 376] width 28 height 11
drag, startPoint x: 687, startPoint y: 376, endPoint x: 706, endPoint y: 376, distance: 19.3
click at [786, 376] on h6 "$2,145" at bounding box center [799, 376] width 26 height 11
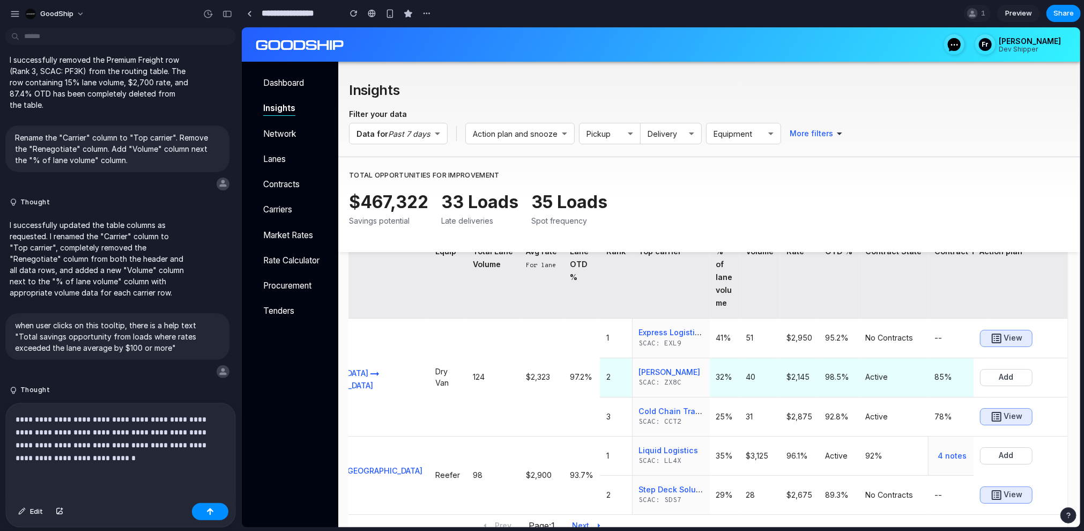
click at [825, 373] on h6 "98.5%" at bounding box center [838, 376] width 27 height 11
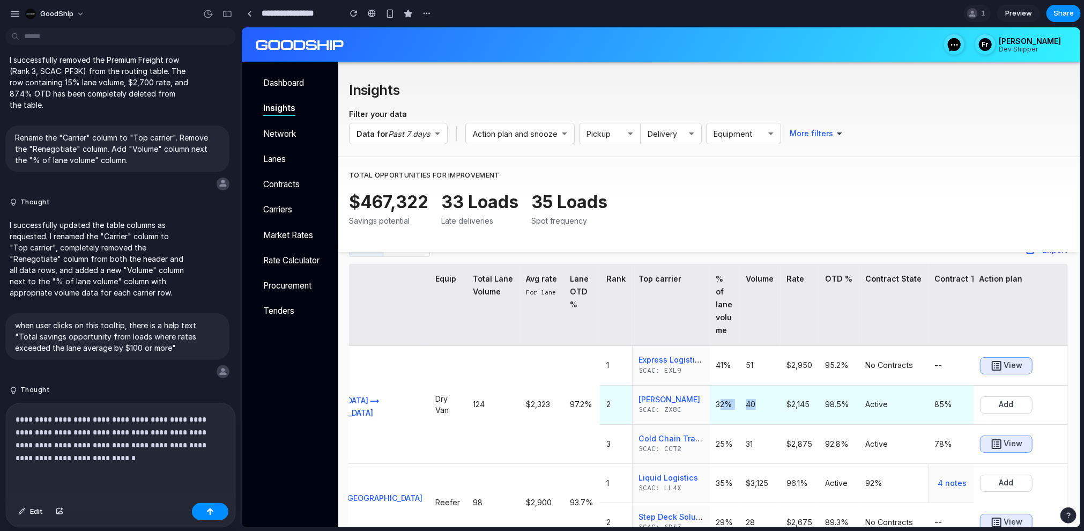
drag, startPoint x: 617, startPoint y: 406, endPoint x: 665, endPoint y: 406, distance: 47.7
click at [665, 406] on tr "2 Ryan Fleet SCAC: ZX8C 32% 40 $2,145 98.5% Active 85% 5 notes Add" at bounding box center [678, 403] width 995 height 39
click at [825, 406] on h6 "98.5%" at bounding box center [838, 403] width 27 height 11
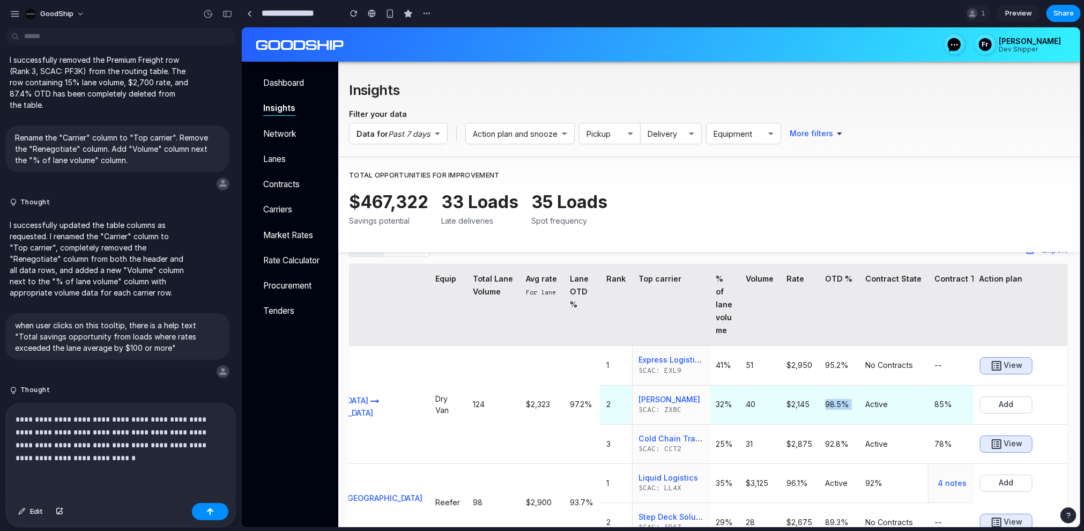
click at [825, 406] on h6 "98.5%" at bounding box center [838, 403] width 27 height 11
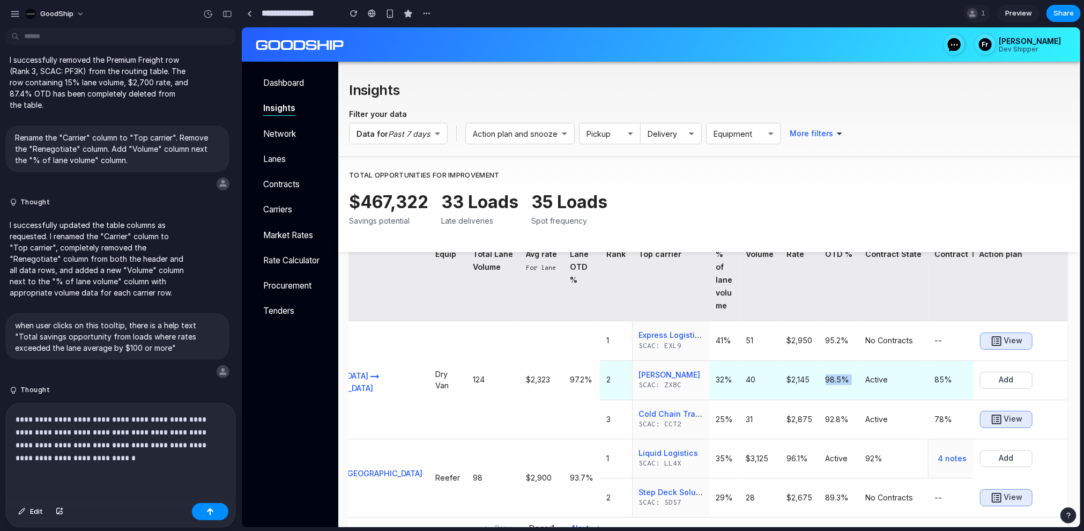
scroll to position [85, 0]
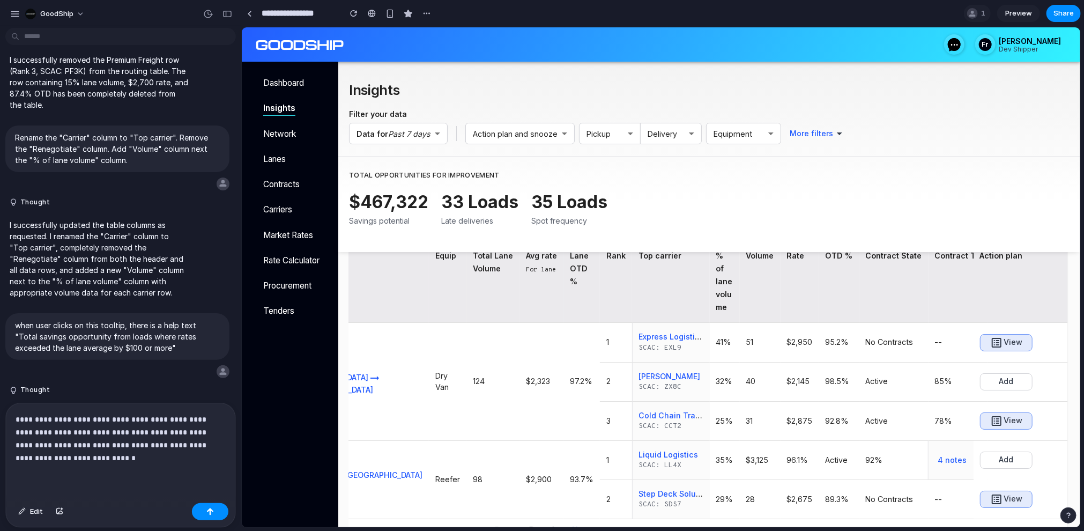
click at [934, 259] on div "Contract TS" at bounding box center [957, 255] width 47 height 13
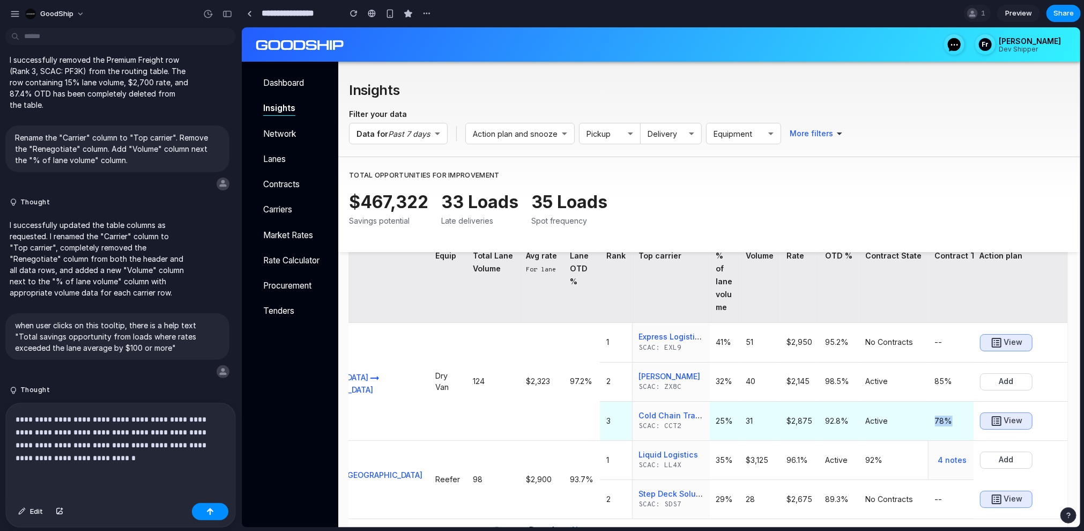
drag, startPoint x: 829, startPoint y: 421, endPoint x: 848, endPoint y: 421, distance: 19.3
click at [934, 421] on h6 "78%" at bounding box center [957, 420] width 47 height 11
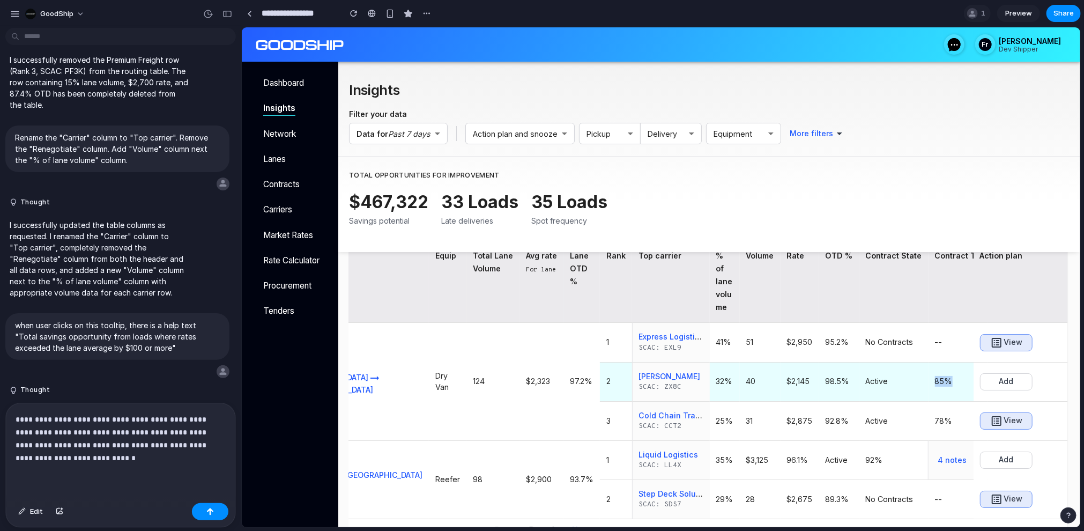
drag, startPoint x: 827, startPoint y: 382, endPoint x: 847, endPoint y: 381, distance: 19.8
click at [928, 381] on td "85%" at bounding box center [957, 380] width 59 height 39
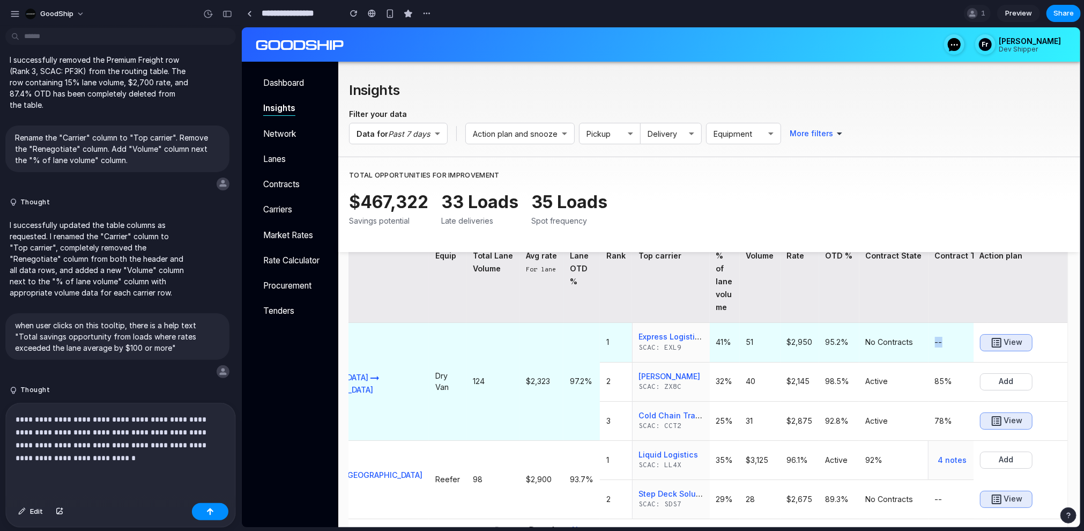
drag, startPoint x: 829, startPoint y: 343, endPoint x: 841, endPoint y: 343, distance: 11.3
click at [934, 343] on h6 "--" at bounding box center [957, 341] width 47 height 11
drag, startPoint x: 686, startPoint y: 341, endPoint x: 716, endPoint y: 340, distance: 30.1
click at [780, 340] on td "$2,950" at bounding box center [799, 341] width 39 height 39
click at [934, 346] on h6 "--" at bounding box center [957, 341] width 47 height 11
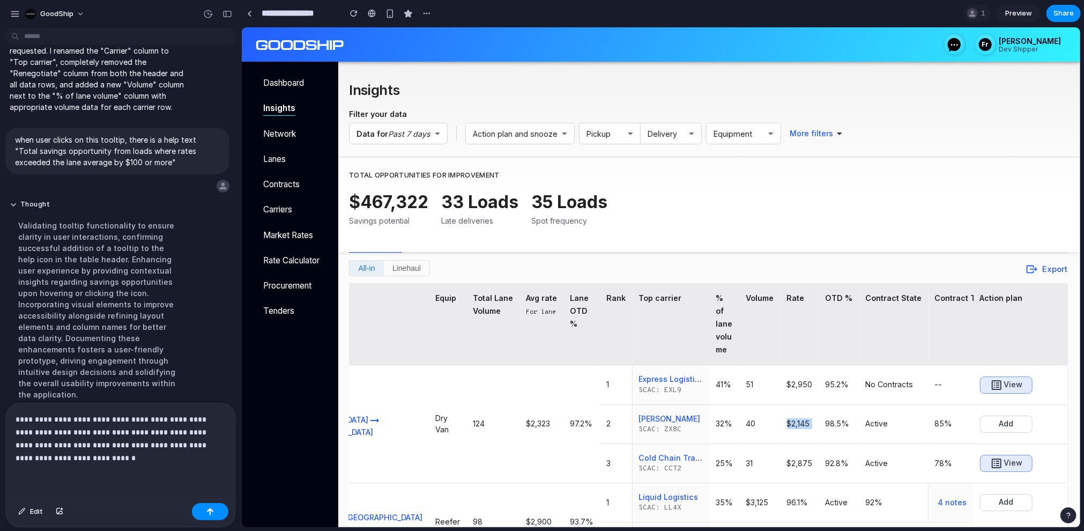
scroll to position [57, 0]
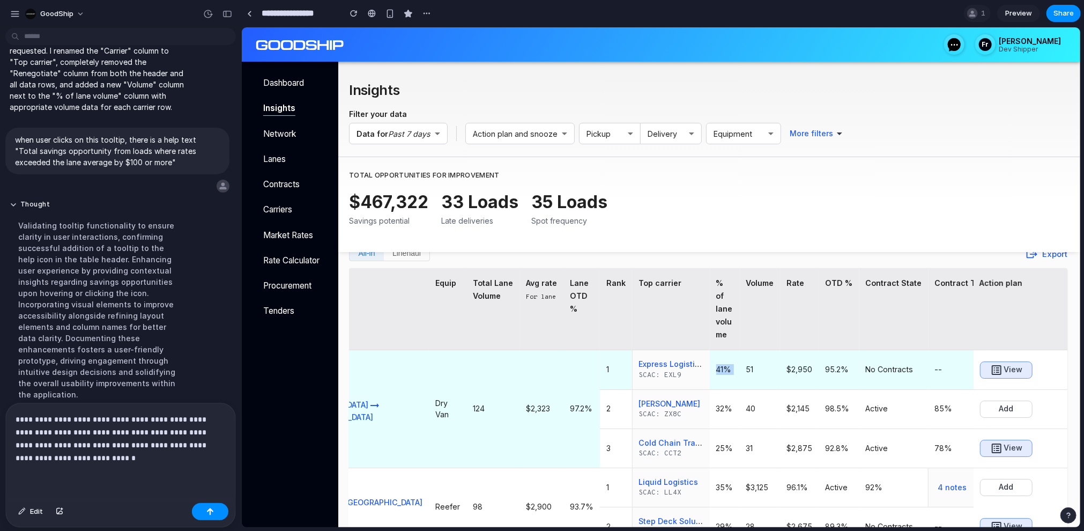
drag, startPoint x: 615, startPoint y: 370, endPoint x: 643, endPoint y: 371, distance: 27.9
click at [643, 370] on tr "$8,420 Pasco, [GEOGRAPHIC_DATA] Topeka, KS Dry Van 124 $2,323 97.2% 1 Express L…" at bounding box center [678, 368] width 995 height 39
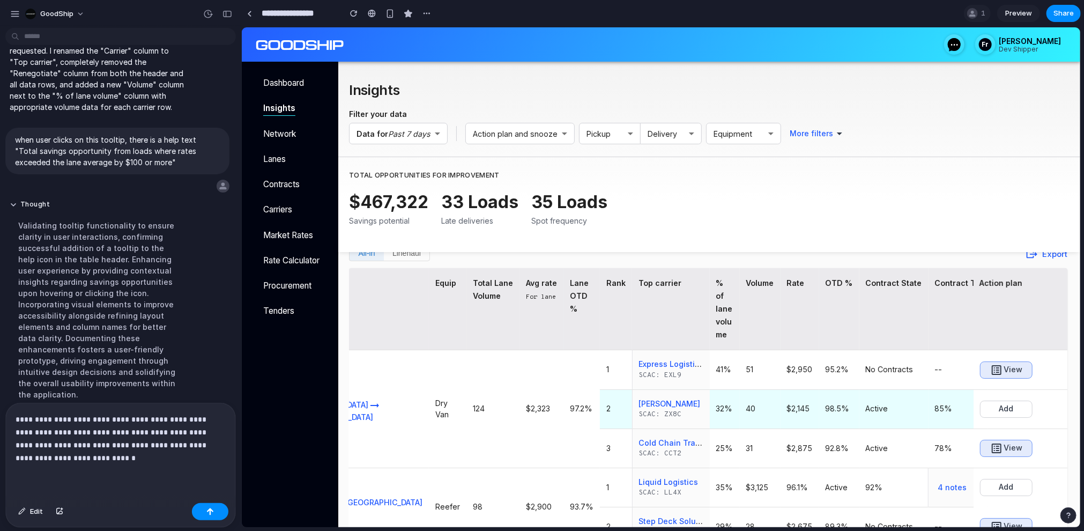
click at [865, 407] on h6 "Active" at bounding box center [893, 408] width 56 height 11
click at [859, 419] on td "Active" at bounding box center [893, 408] width 69 height 39
click at [865, 408] on h6 "Active" at bounding box center [893, 408] width 56 height 11
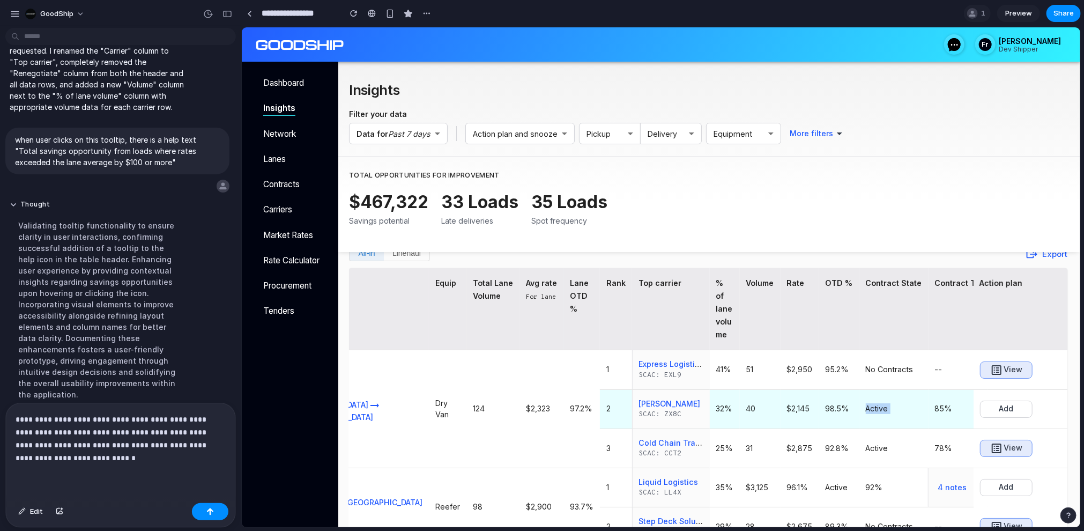
click at [865, 408] on h6 "Active" at bounding box center [893, 408] width 56 height 11
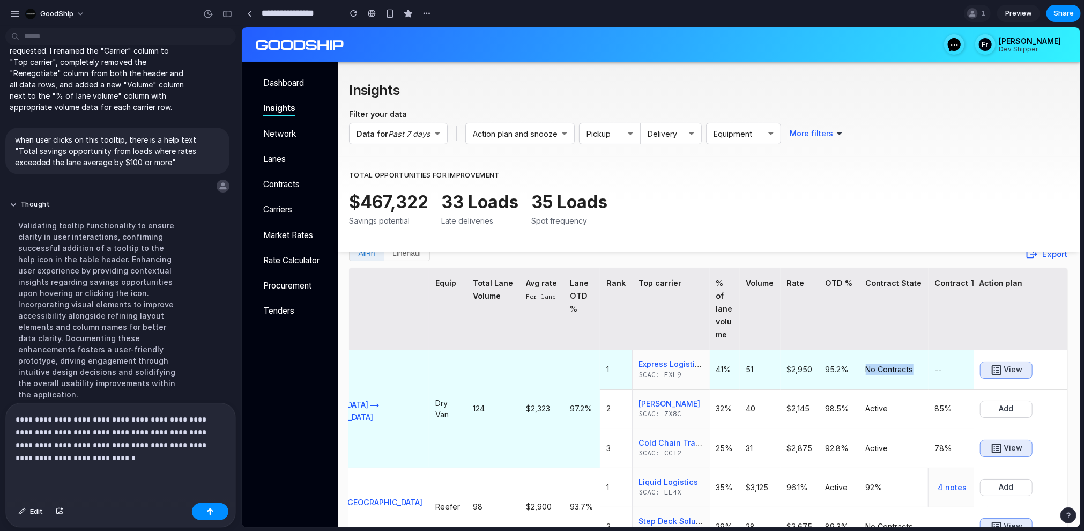
drag, startPoint x: 764, startPoint y: 369, endPoint x: 808, endPoint y: 368, distance: 44.0
click at [865, 368] on h6 "No Contracts" at bounding box center [893, 368] width 56 height 11
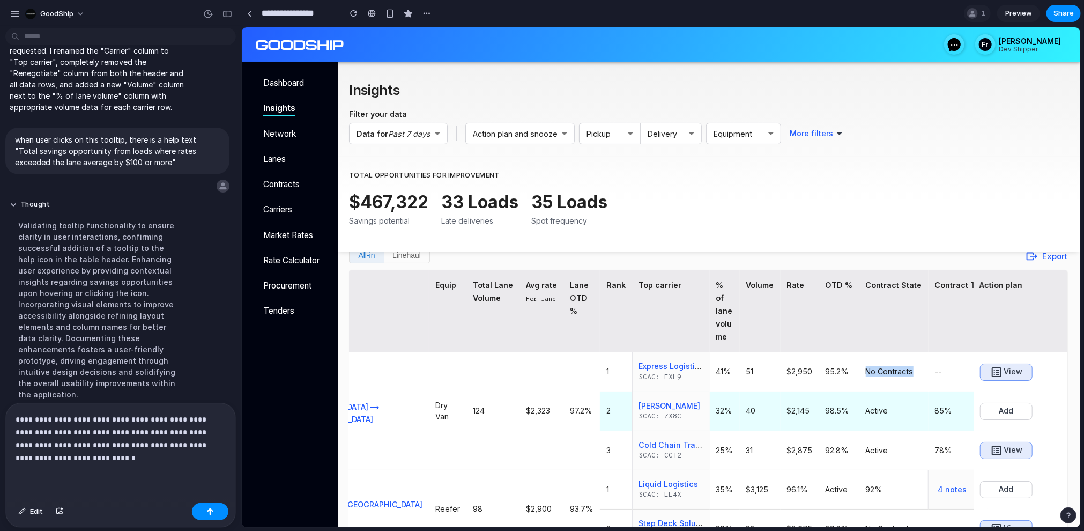
scroll to position [51, 0]
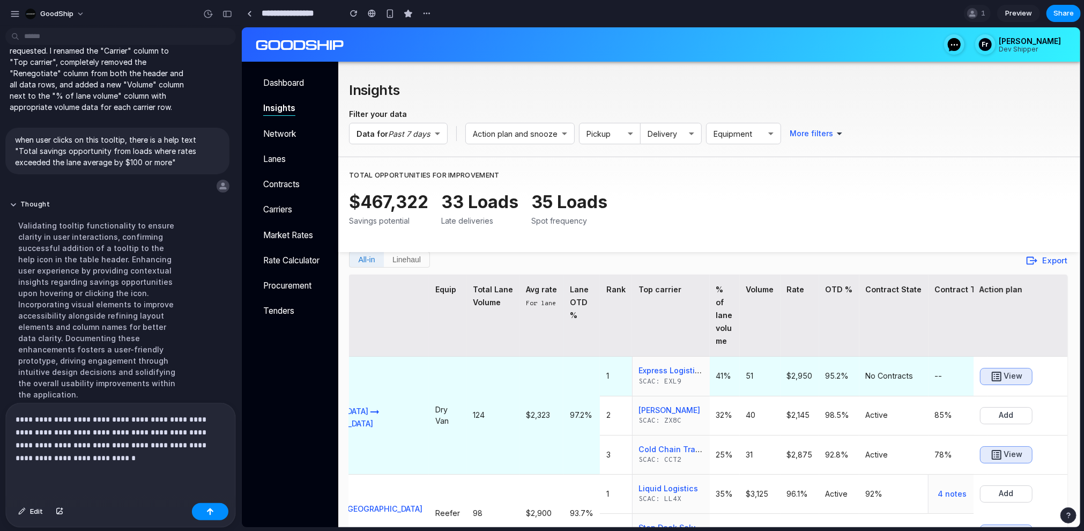
click at [934, 375] on h6 "--" at bounding box center [957, 375] width 47 height 11
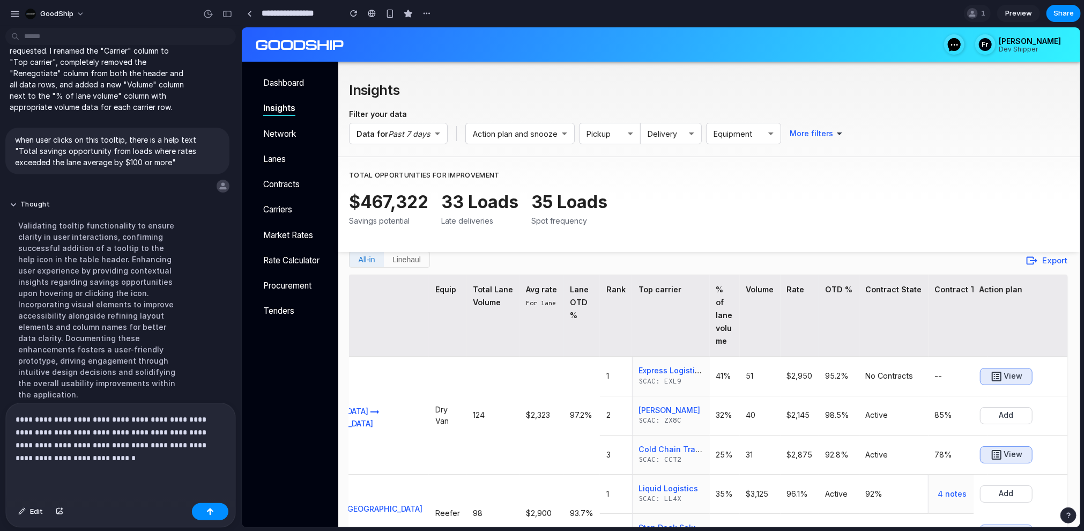
click at [934, 289] on div "Contract TS" at bounding box center [957, 288] width 47 height 13
